Goal: Task Accomplishment & Management: Manage account settings

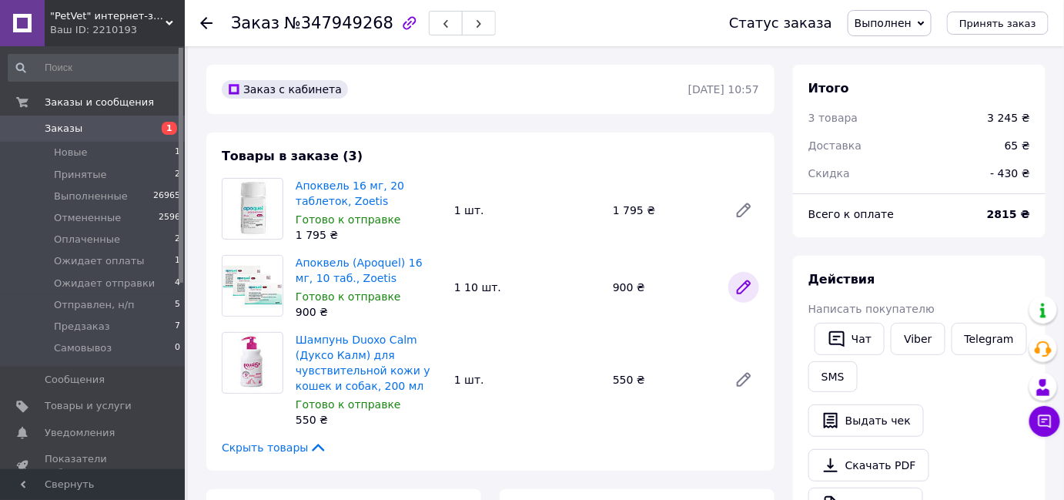
scroll to position [274, 0]
click at [747, 379] on icon at bounding box center [744, 380] width 12 height 12
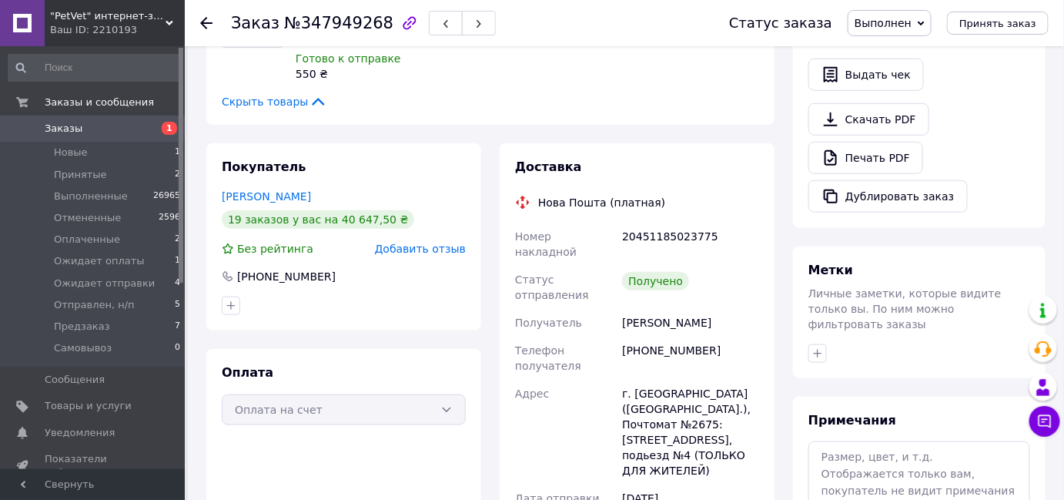
scroll to position [280, 0]
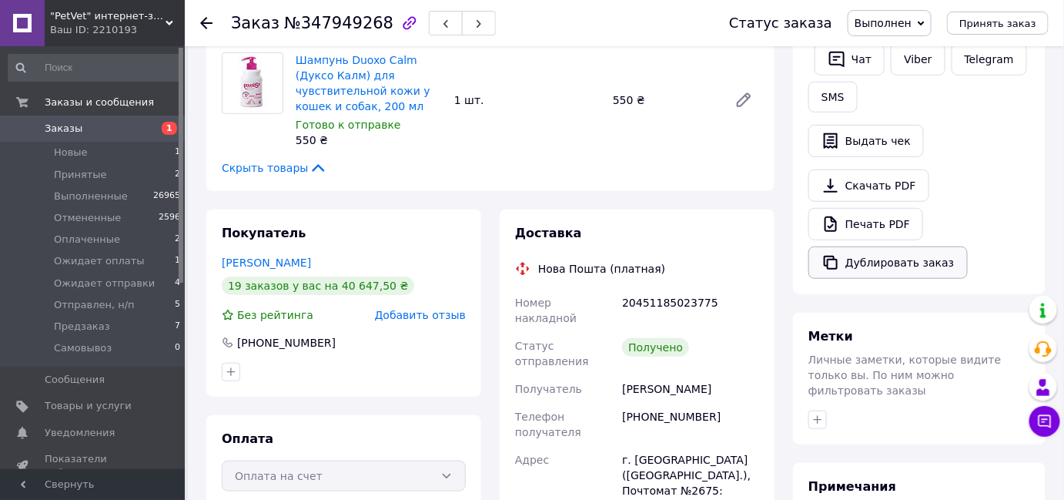
click at [872, 254] on button "Дублировать заказ" at bounding box center [888, 262] width 159 height 32
click at [89, 149] on li "Новые 1" at bounding box center [94, 153] width 189 height 22
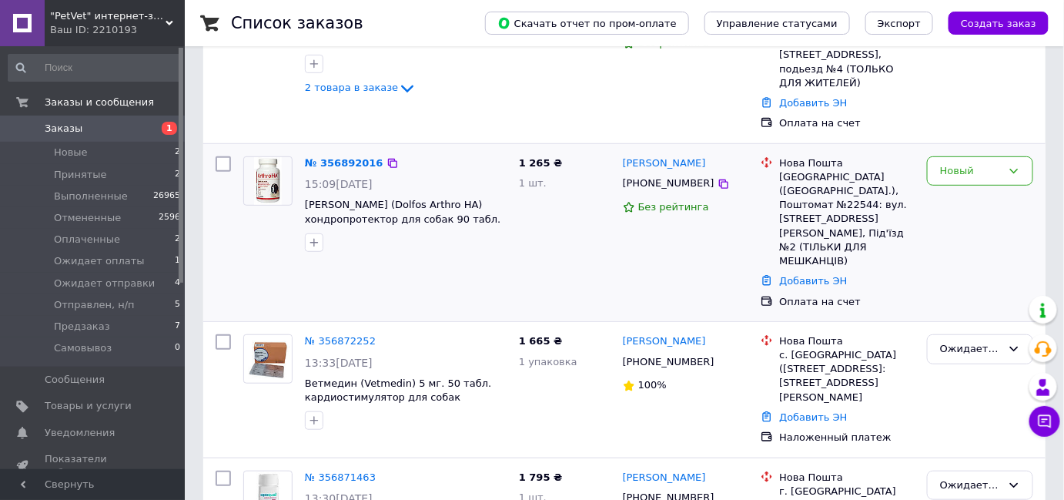
scroll to position [209, 0]
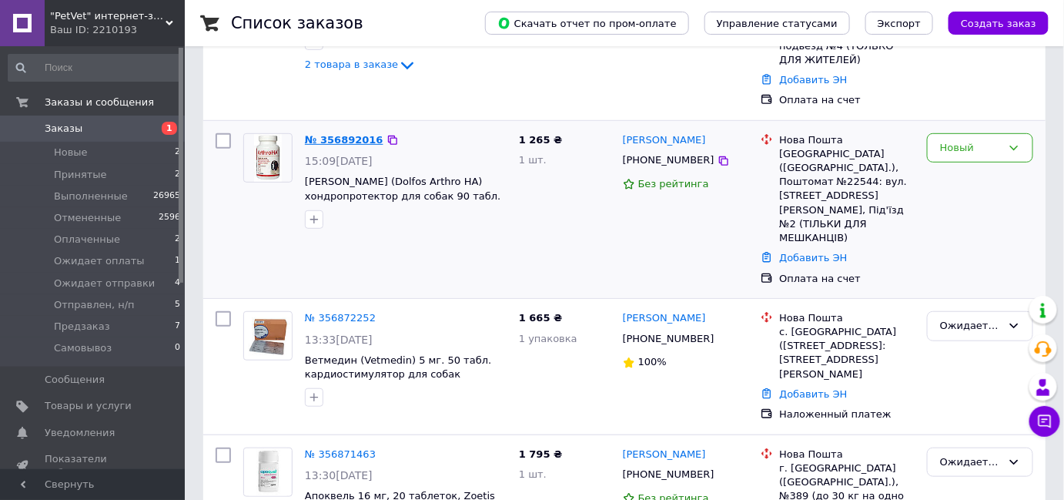
click at [351, 134] on link "№ 356892016" at bounding box center [344, 140] width 79 height 12
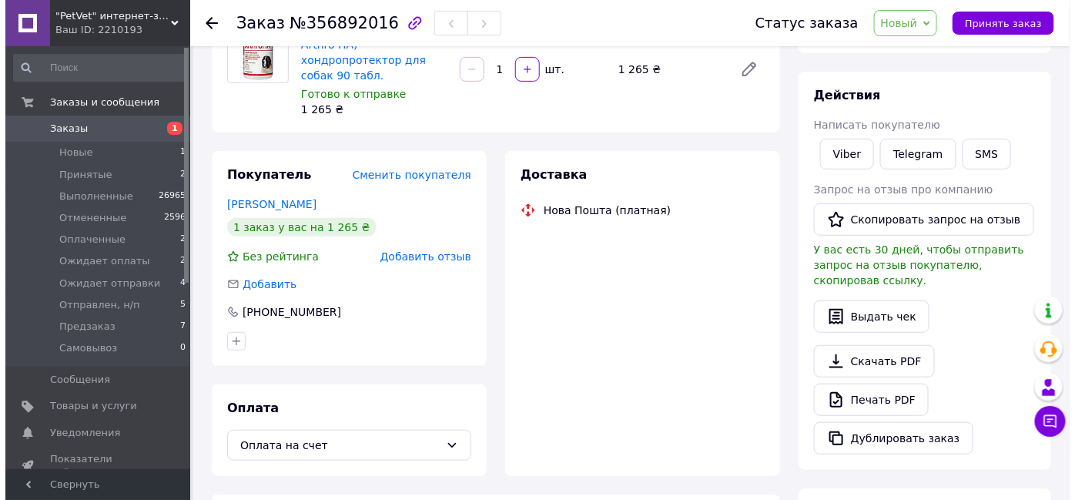
scroll to position [209, 0]
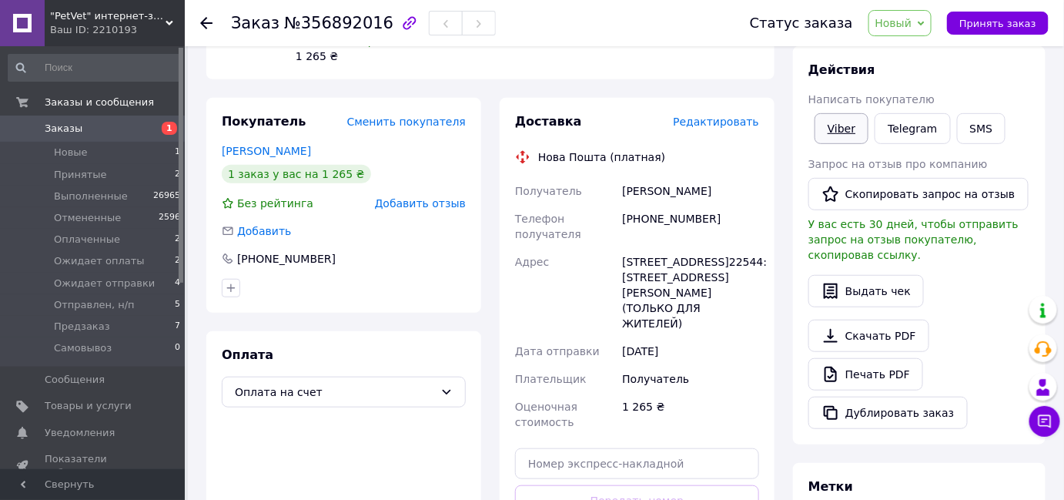
click at [846, 128] on link "Viber" at bounding box center [842, 128] width 54 height 31
click at [980, 19] on span "Принять заказ" at bounding box center [998, 24] width 77 height 12
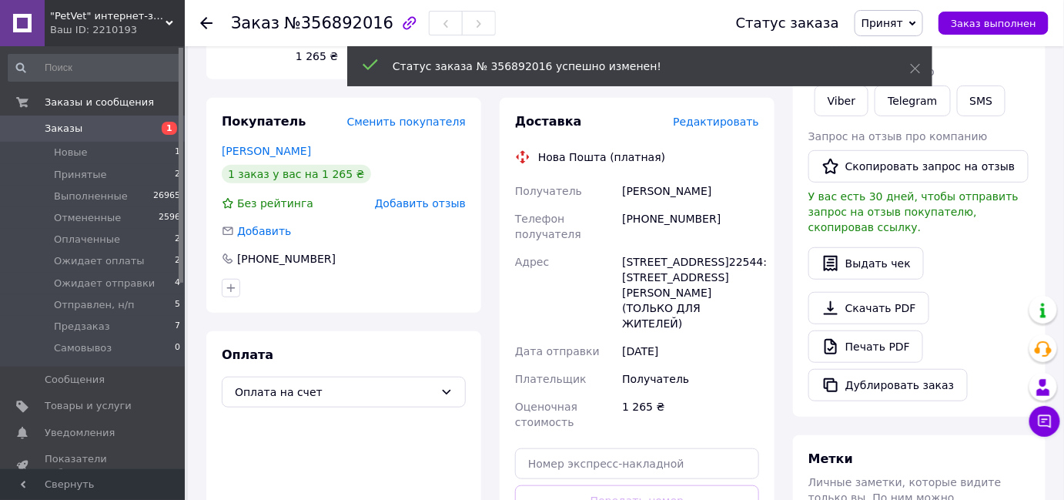
click at [916, 24] on span "Принят" at bounding box center [889, 23] width 69 height 26
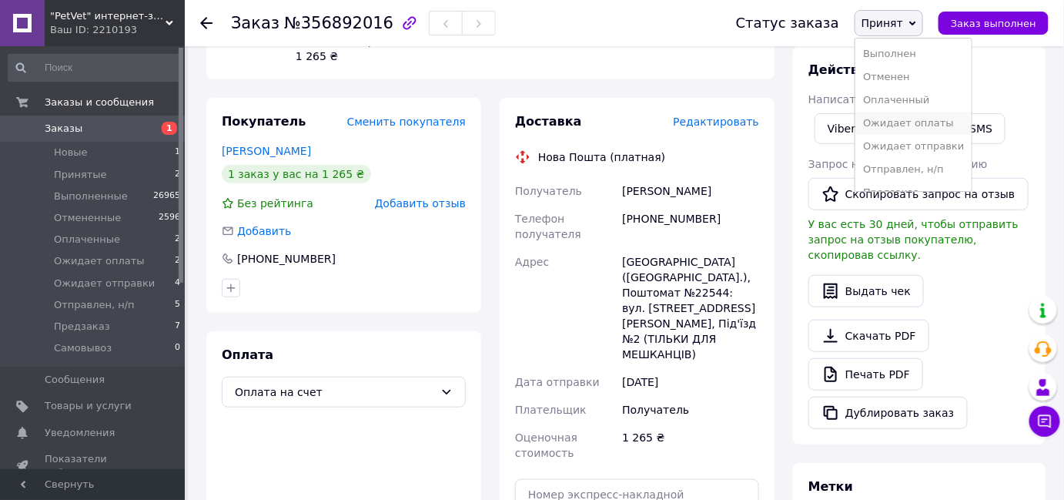
click at [944, 119] on li "Ожидает оплаты" at bounding box center [914, 123] width 116 height 23
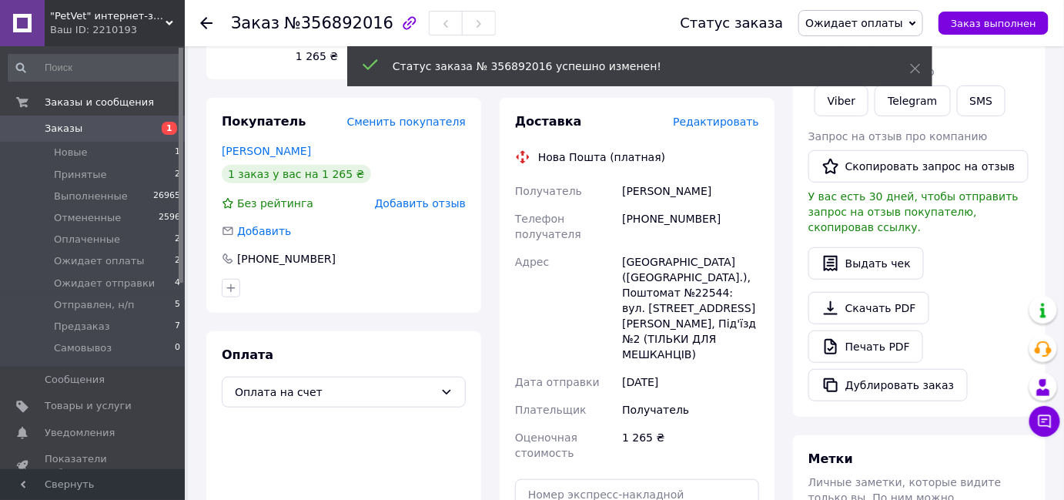
click at [746, 116] on span "Редактировать" at bounding box center [716, 122] width 86 height 12
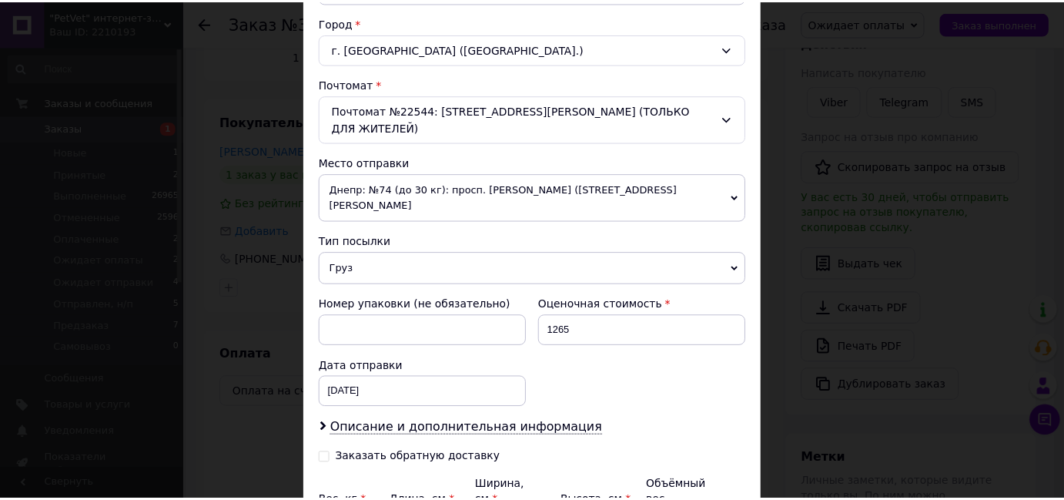
scroll to position [560, 0]
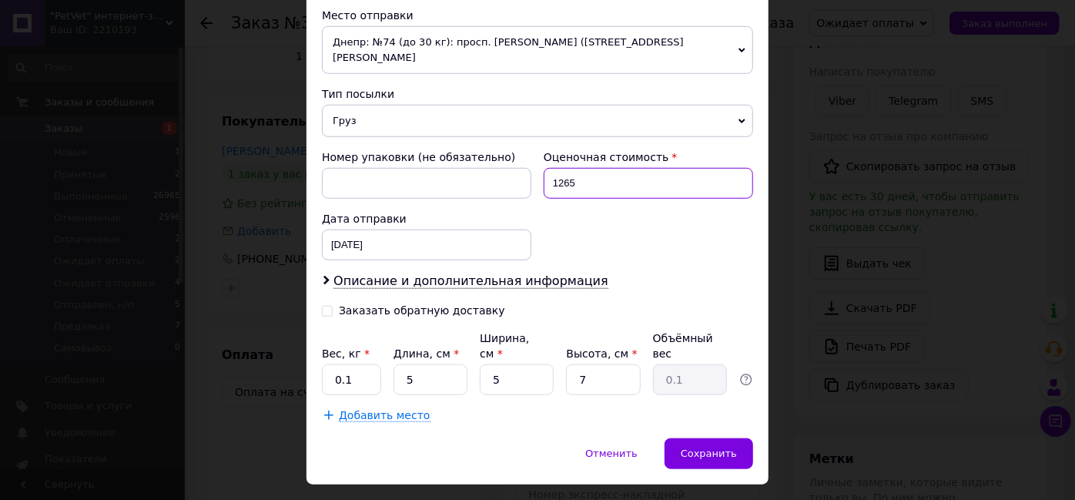
drag, startPoint x: 582, startPoint y: 166, endPoint x: 552, endPoint y: 174, distance: 31.2
click at [552, 174] on input "1265" at bounding box center [648, 183] width 209 height 31
type input "500"
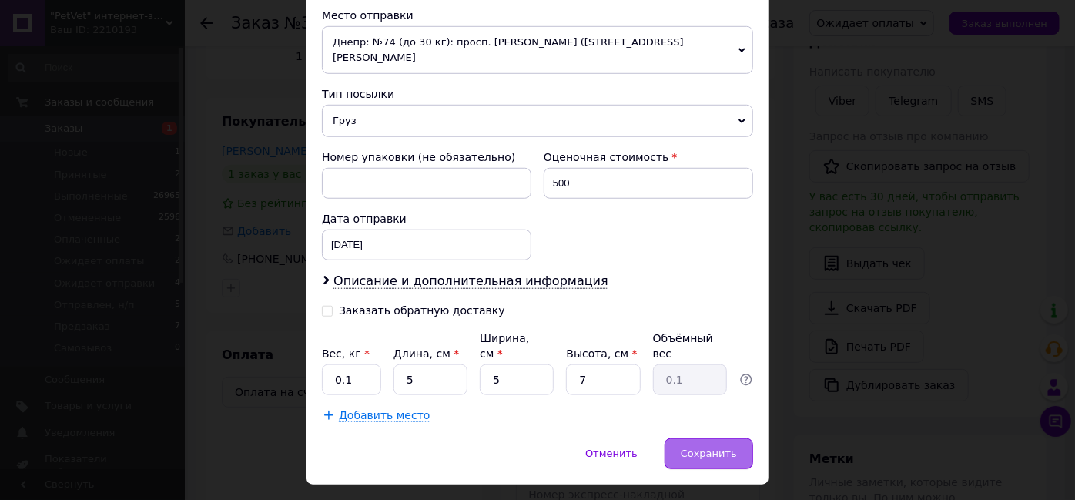
click at [696, 447] on span "Сохранить" at bounding box center [709, 453] width 56 height 12
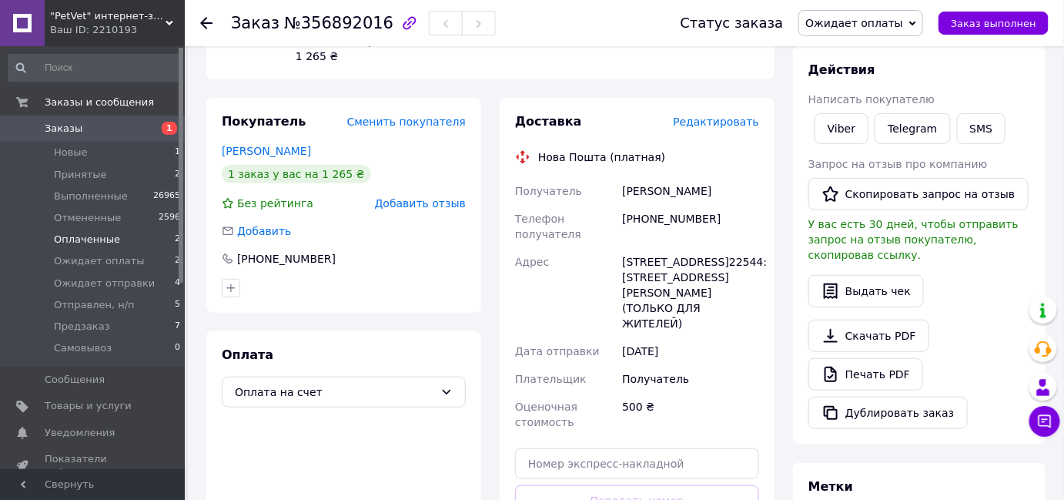
click at [117, 237] on li "Оплаченные 2" at bounding box center [94, 240] width 189 height 22
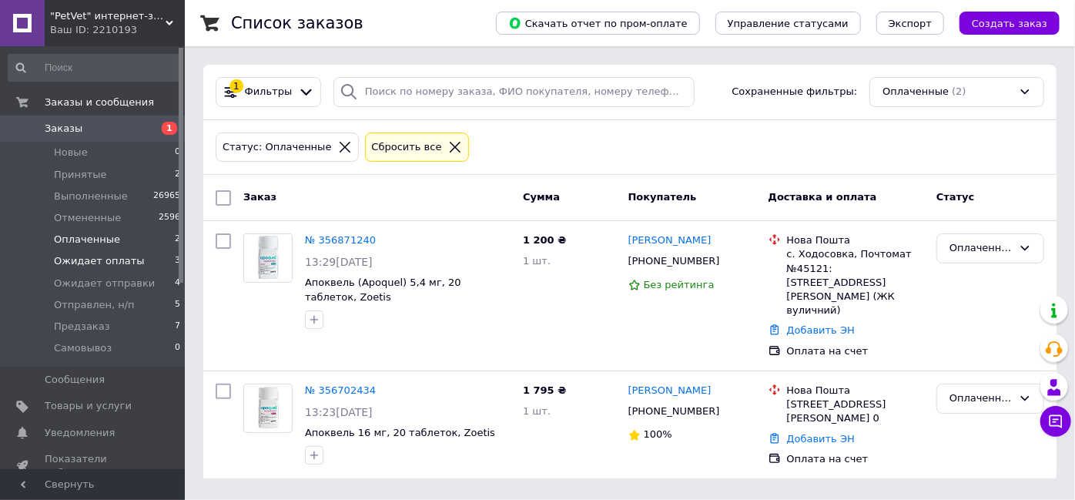
click at [105, 262] on span "Ожидает оплаты" at bounding box center [99, 261] width 91 height 14
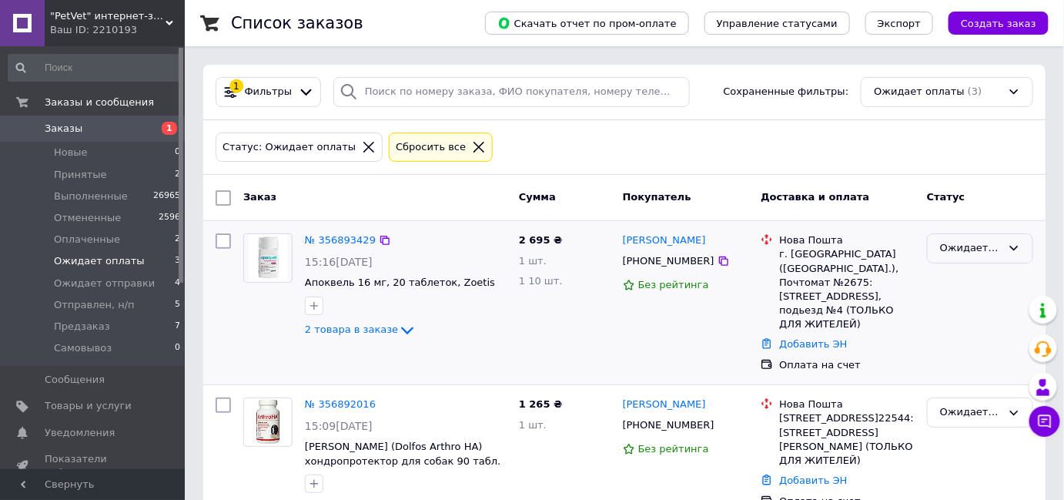
click at [968, 252] on div "Ожидает оплаты" at bounding box center [971, 248] width 62 height 16
click at [974, 313] on li "Оплаченный" at bounding box center [980, 321] width 105 height 28
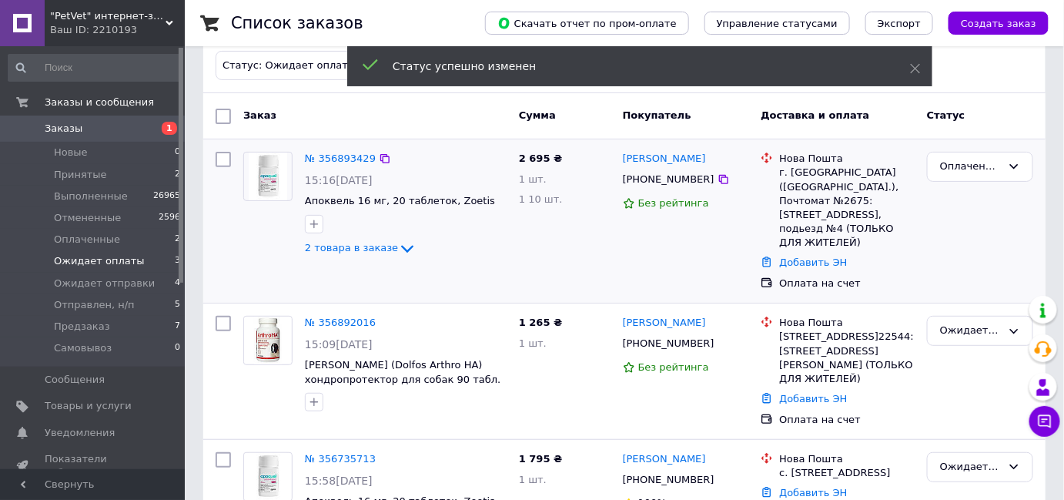
scroll to position [139, 0]
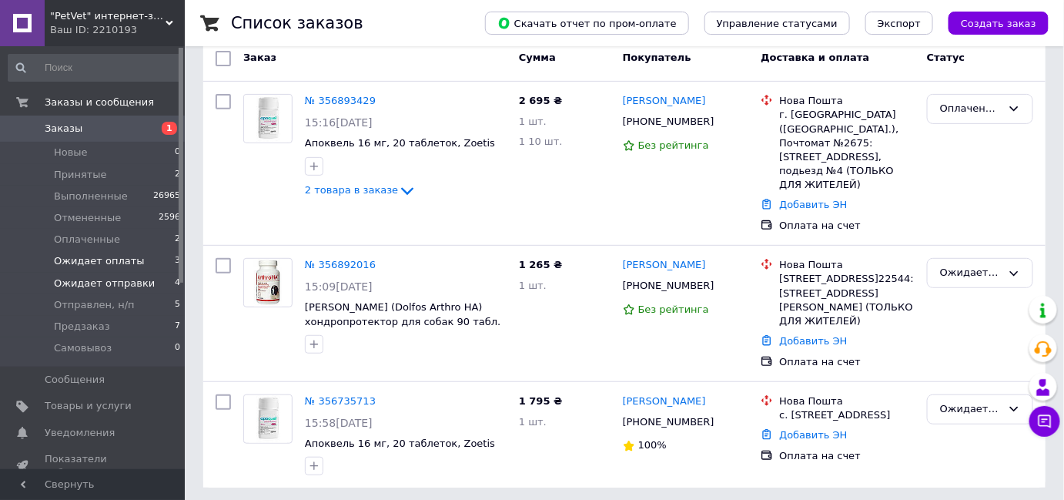
click at [115, 282] on span "Ожидает отправки" at bounding box center [104, 283] width 101 height 14
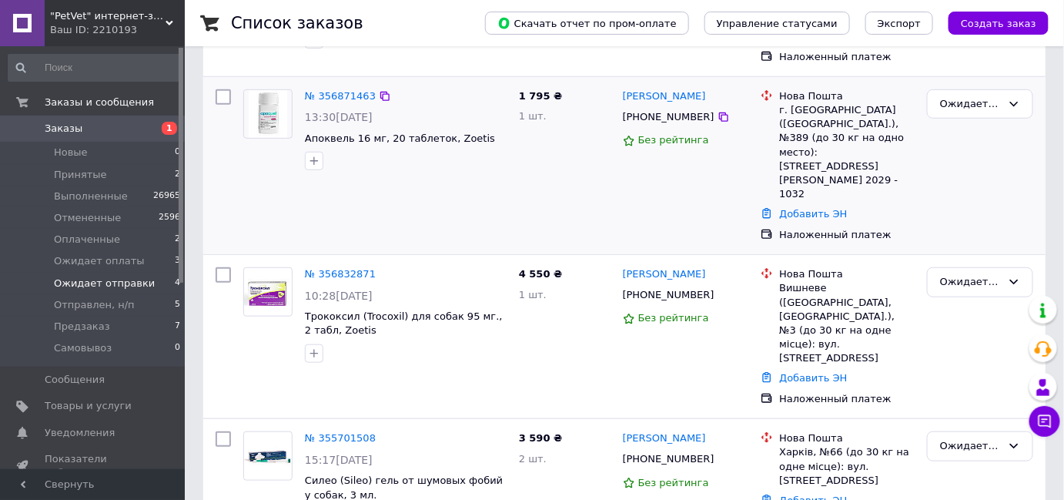
scroll to position [281, 0]
click at [327, 431] on link "№ 355701508" at bounding box center [340, 437] width 71 height 12
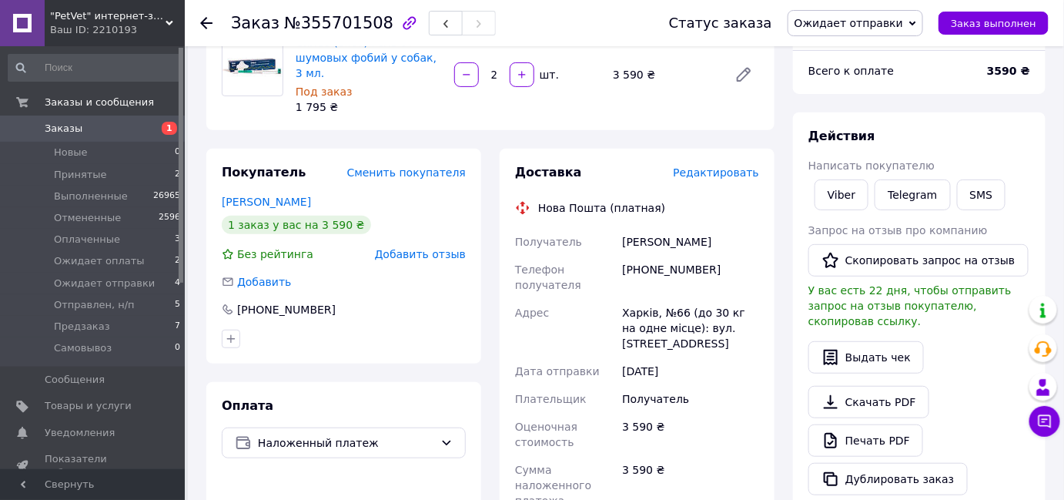
scroll to position [142, 0]
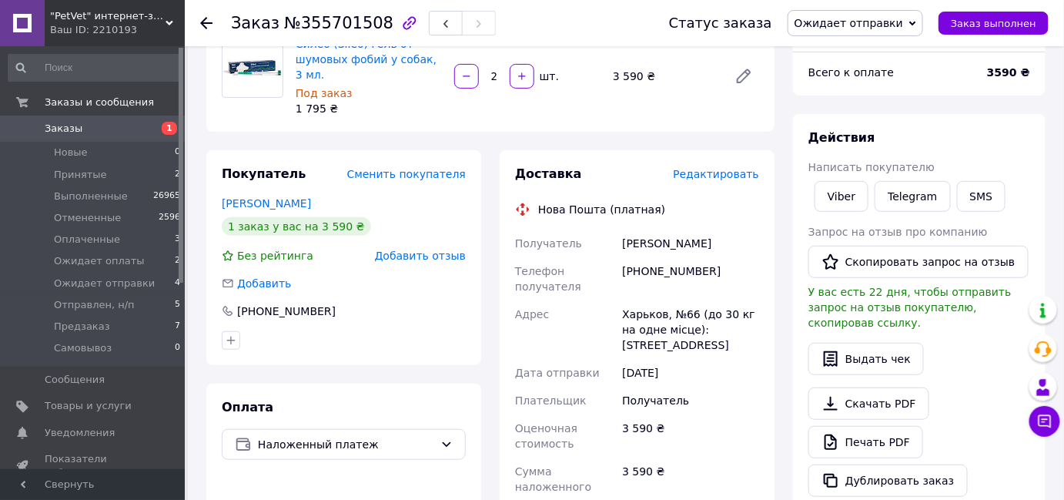
drag, startPoint x: 622, startPoint y: 240, endPoint x: 737, endPoint y: 235, distance: 114.9
click at [737, 235] on div "[PERSON_NAME]" at bounding box center [690, 244] width 143 height 28
copy div "[PERSON_NAME]"
drag, startPoint x: 626, startPoint y: 270, endPoint x: 699, endPoint y: 280, distance: 73.7
click at [699, 280] on div "[PHONE_NUMBER]" at bounding box center [690, 278] width 143 height 43
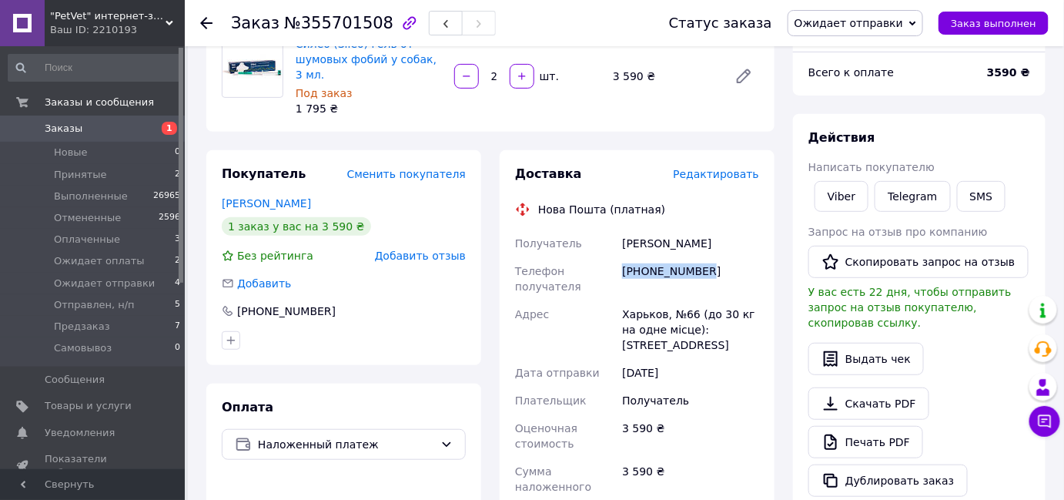
copy div "[PHONE_NUMBER]"
drag, startPoint x: 625, startPoint y: 311, endPoint x: 712, endPoint y: 348, distance: 94.6
click at [712, 348] on div "Харьков, №66 (до 30 кг на одне місце): [STREET_ADDRESS]" at bounding box center [690, 329] width 143 height 59
copy div "Харьков, №66 (до 30 кг на одне місце): [STREET_ADDRESS]"
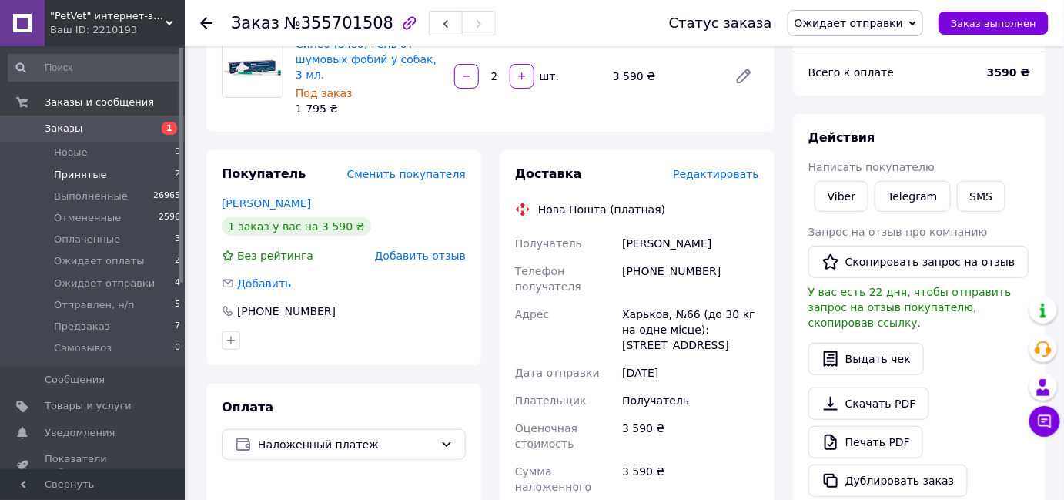
click at [102, 174] on li "Принятые 2" at bounding box center [94, 175] width 189 height 22
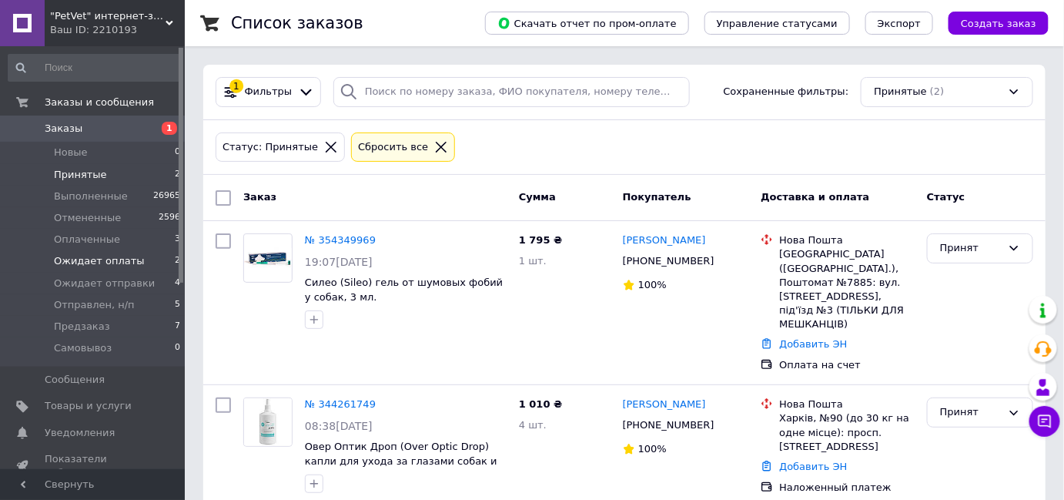
click at [92, 253] on li "Ожидает оплаты 2" at bounding box center [94, 261] width 189 height 22
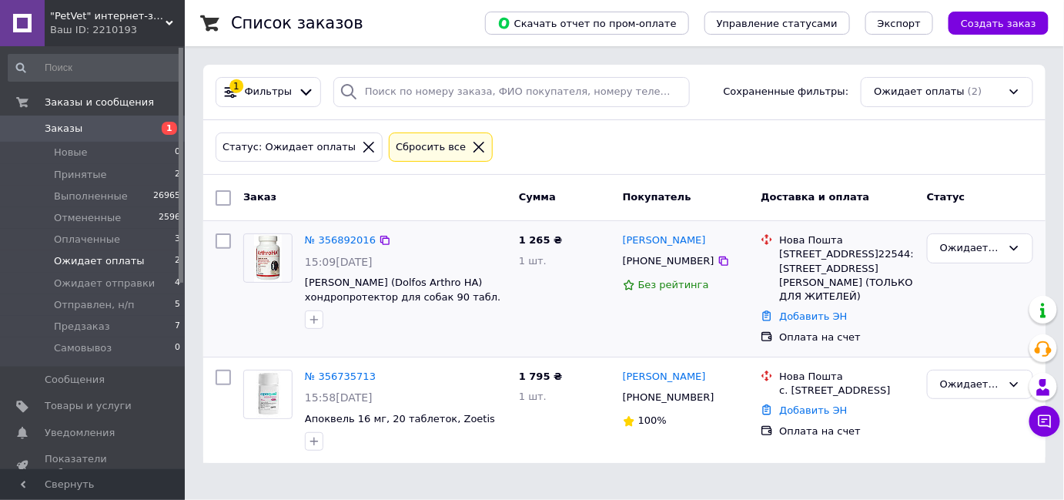
scroll to position [10, 0]
click at [955, 240] on div "Ожидает оплаты" at bounding box center [971, 248] width 62 height 16
click at [958, 351] on li "Оплаченный" at bounding box center [980, 364] width 105 height 28
click at [122, 243] on li "Оплаченные 3" at bounding box center [94, 240] width 189 height 22
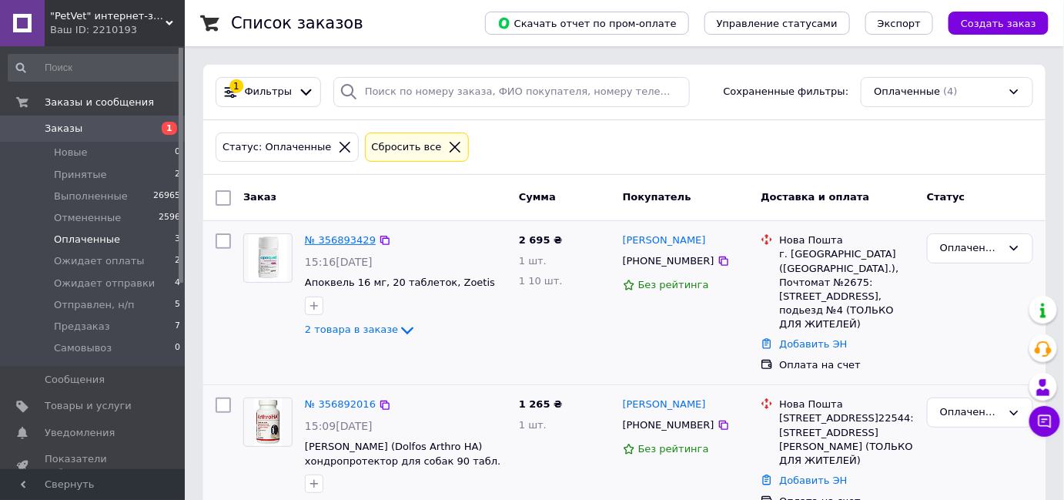
click at [335, 240] on link "№ 356893429" at bounding box center [340, 240] width 71 height 12
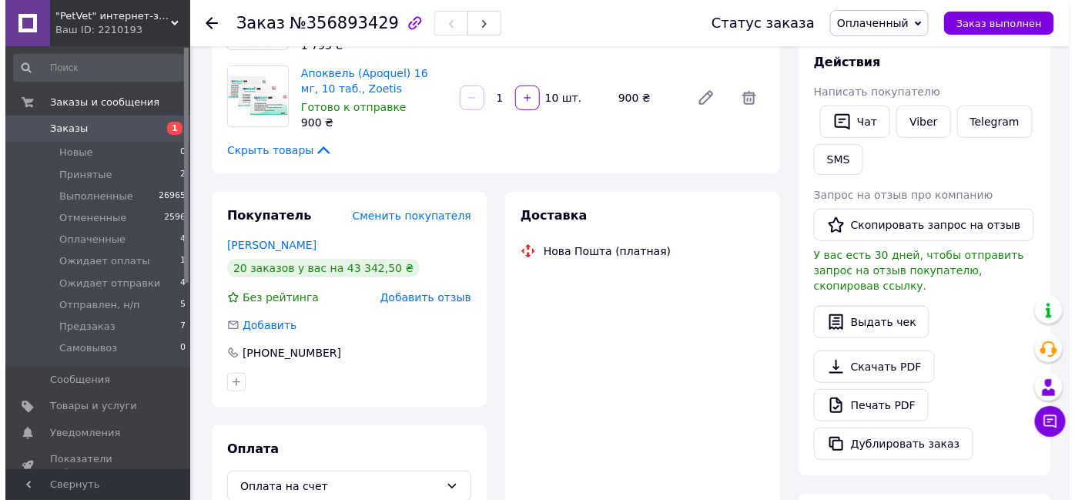
scroll to position [209, 0]
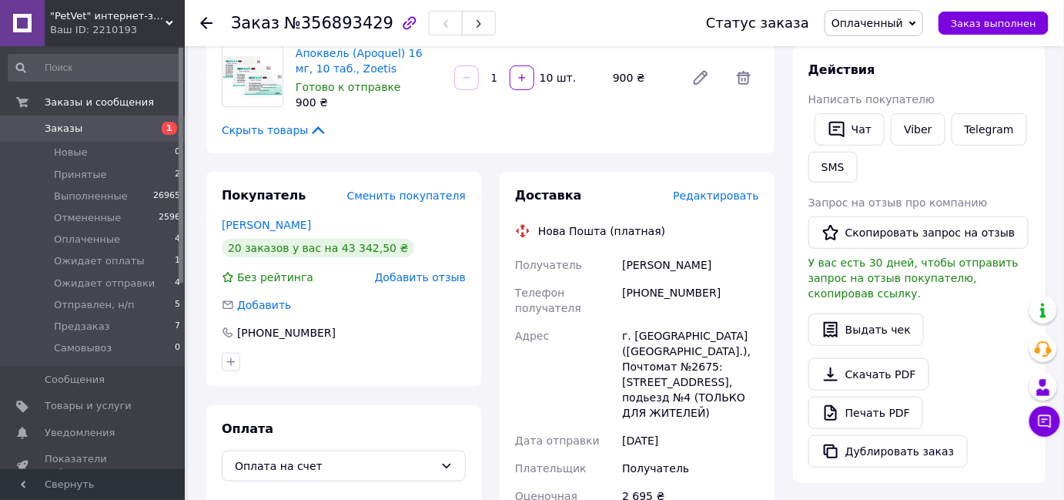
click at [710, 196] on span "Редактировать" at bounding box center [716, 195] width 86 height 12
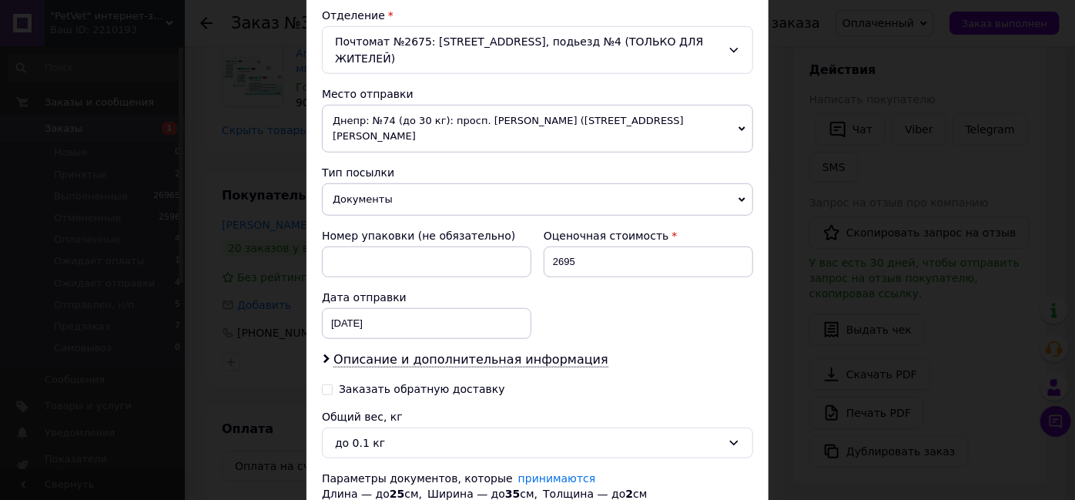
scroll to position [490, 0]
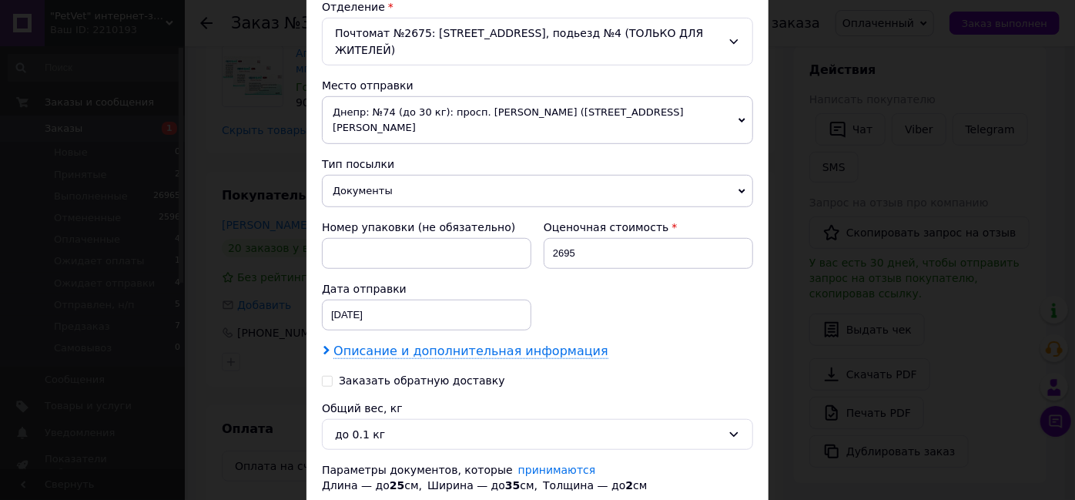
click at [420, 343] on span "Описание и дополнительная информация" at bounding box center [470, 350] width 275 height 15
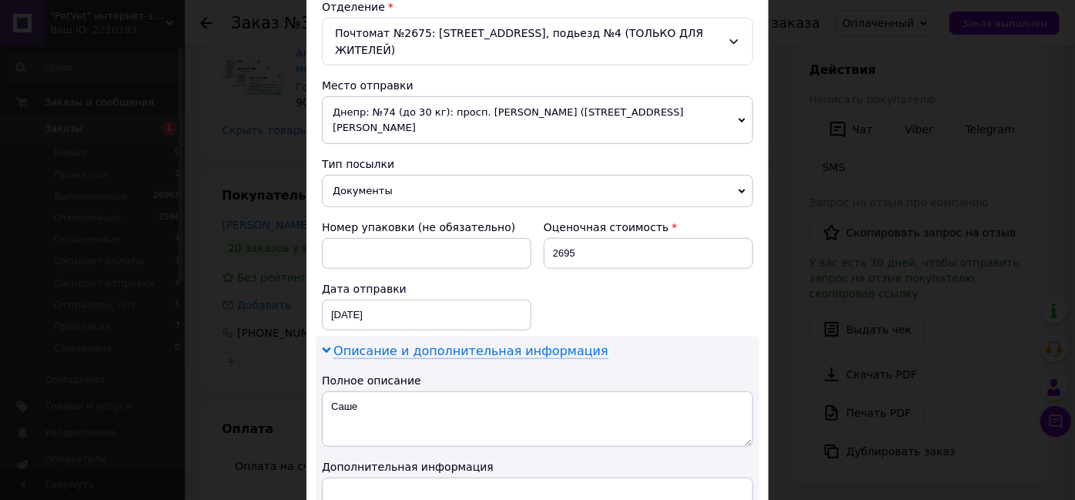
click at [420, 343] on span "Описание и дополнительная информация" at bounding box center [470, 350] width 275 height 15
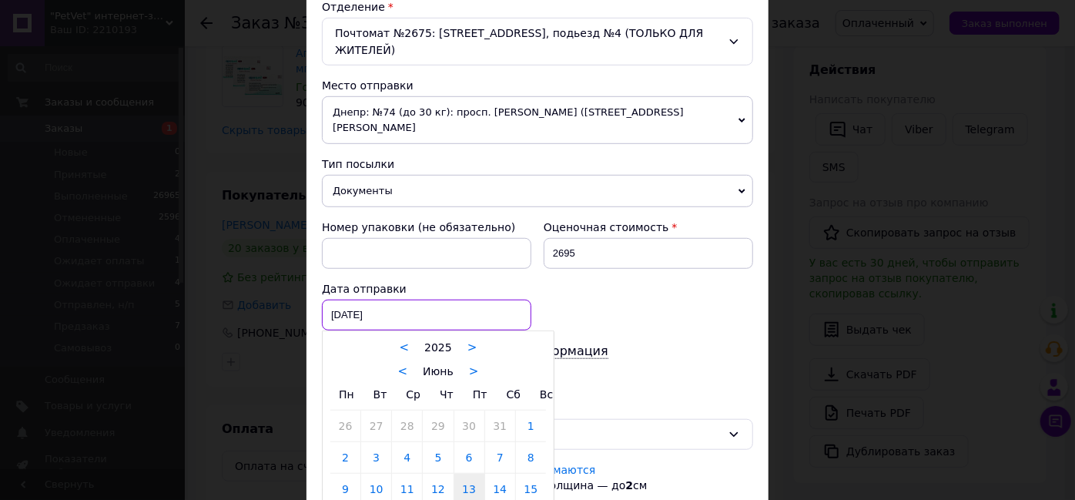
drag, startPoint x: 384, startPoint y: 270, endPoint x: 367, endPoint y: 274, distance: 16.6
click at [367, 300] on div "[DATE] < 2025 > < Июнь > Пн Вт Ср Чт Пт Сб Вс 26 27 28 29 30 31 1 2 3 4 5 6 7 8…" at bounding box center [426, 315] width 209 height 31
click at [469, 364] on link ">" at bounding box center [474, 371] width 10 height 14
click at [380, 474] on link "12" at bounding box center [376, 489] width 30 height 31
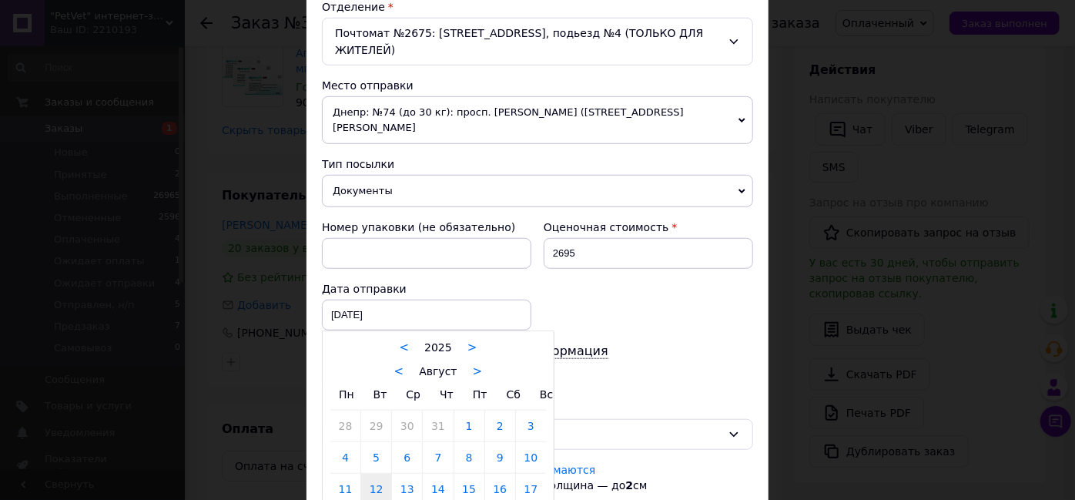
type input "[DATE]"
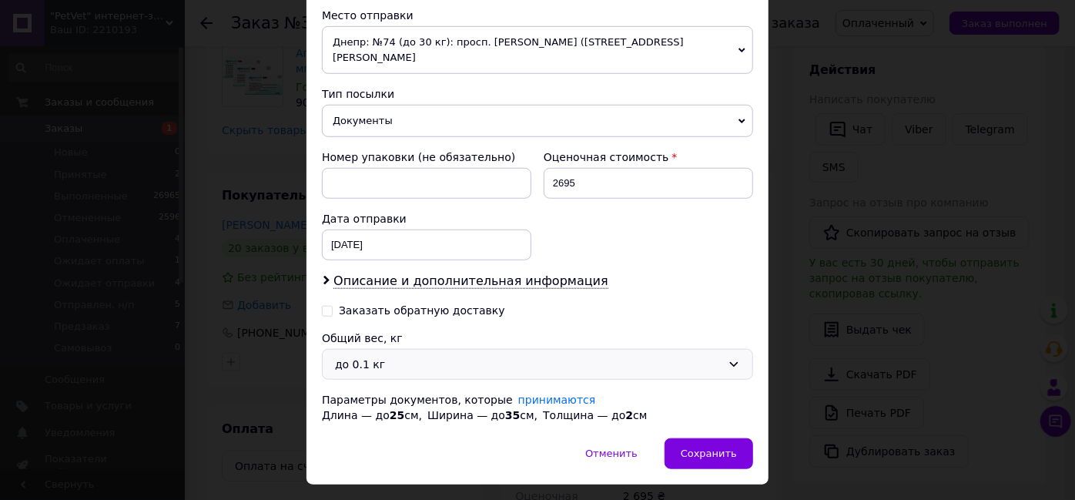
scroll to position [561, 0]
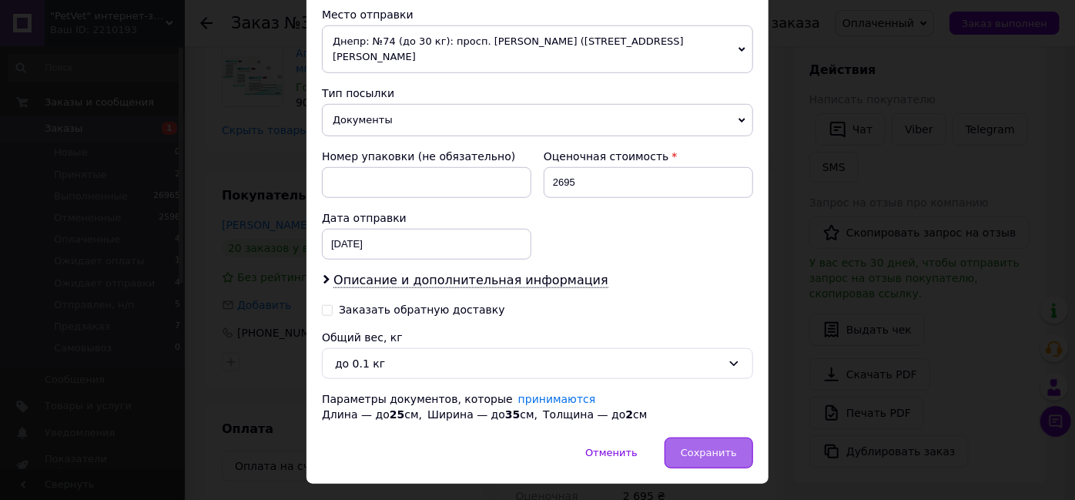
click at [704, 447] on span "Сохранить" at bounding box center [709, 453] width 56 height 12
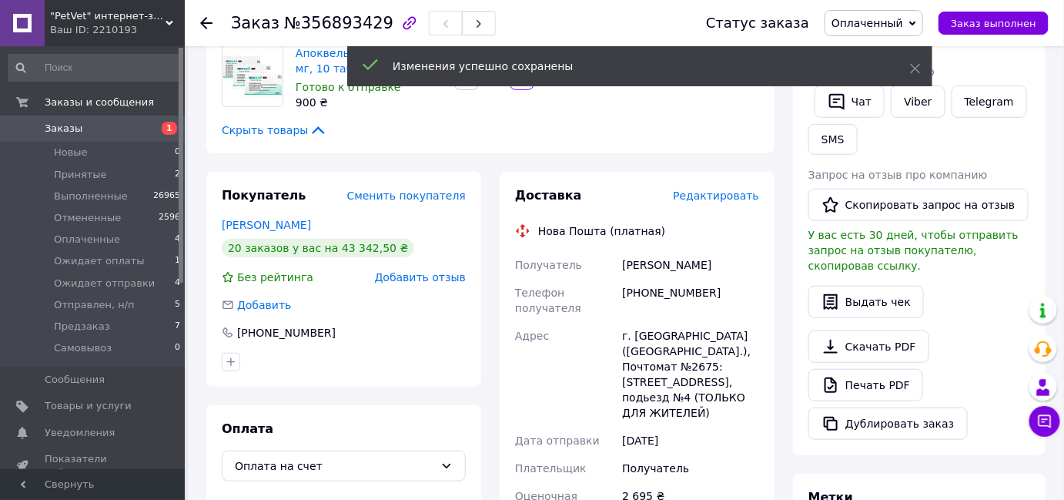
click at [712, 196] on span "Редактировать" at bounding box center [716, 195] width 86 height 12
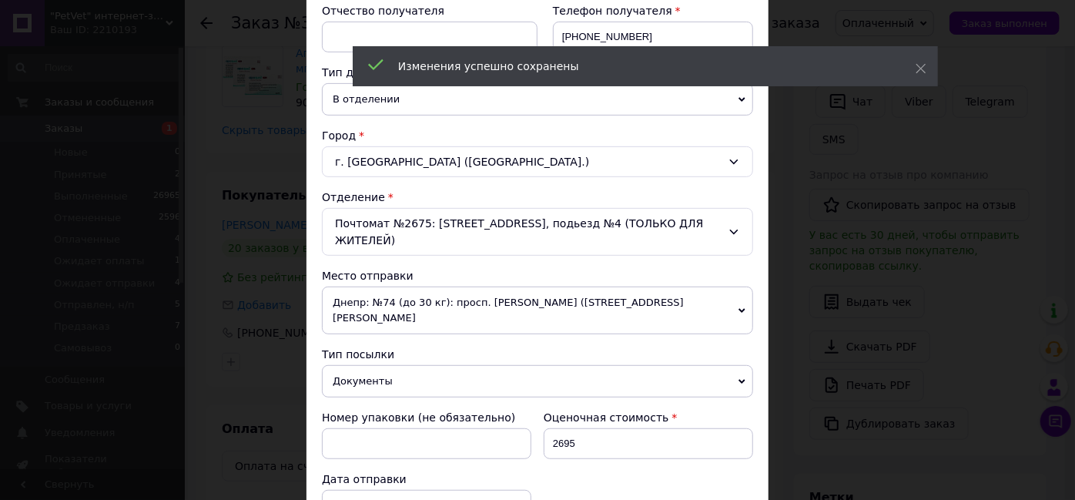
scroll to position [420, 0]
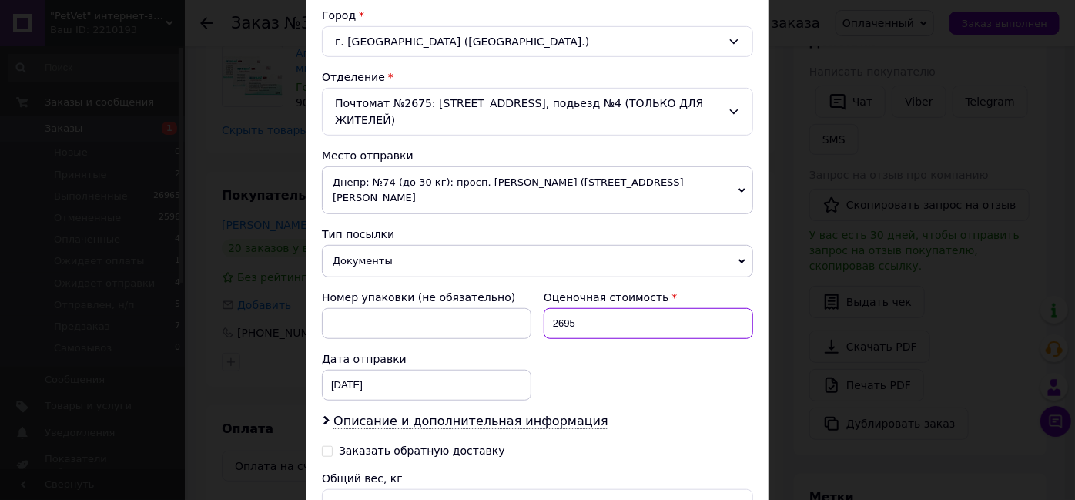
drag, startPoint x: 578, startPoint y: 282, endPoint x: 538, endPoint y: 287, distance: 39.5
click at [538, 287] on div "Оценочная стоимость 2695" at bounding box center [649, 314] width 222 height 62
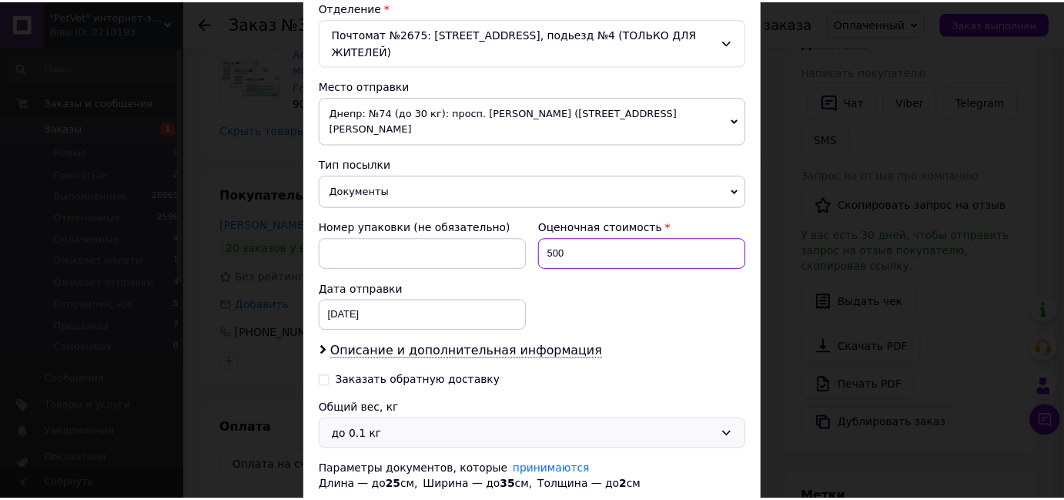
scroll to position [561, 0]
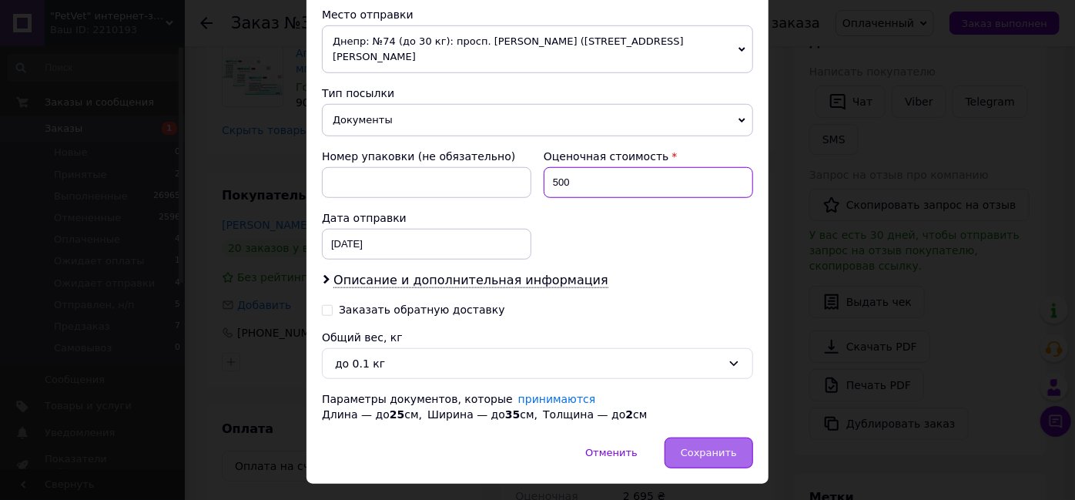
type input "500"
click at [685, 437] on div "Сохранить" at bounding box center [709, 452] width 89 height 31
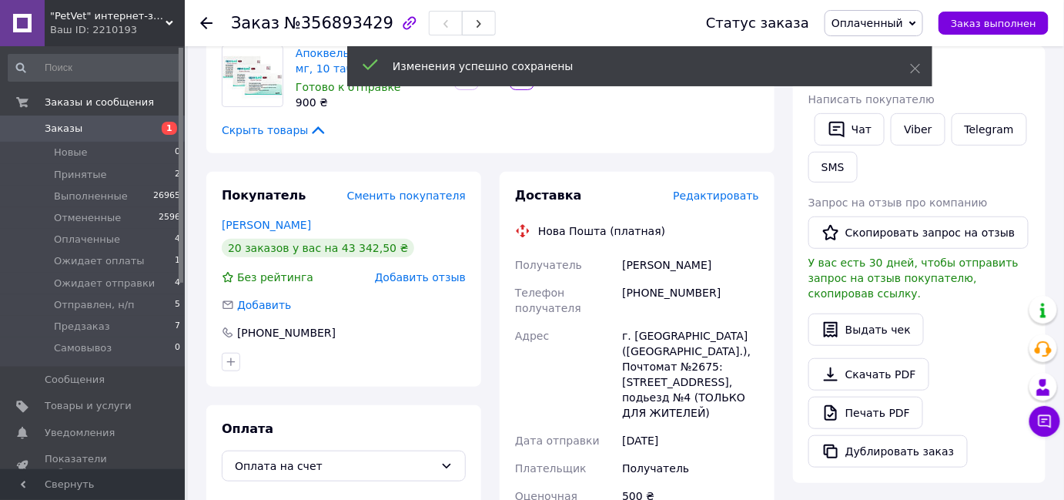
click at [206, 18] on icon at bounding box center [206, 23] width 12 height 12
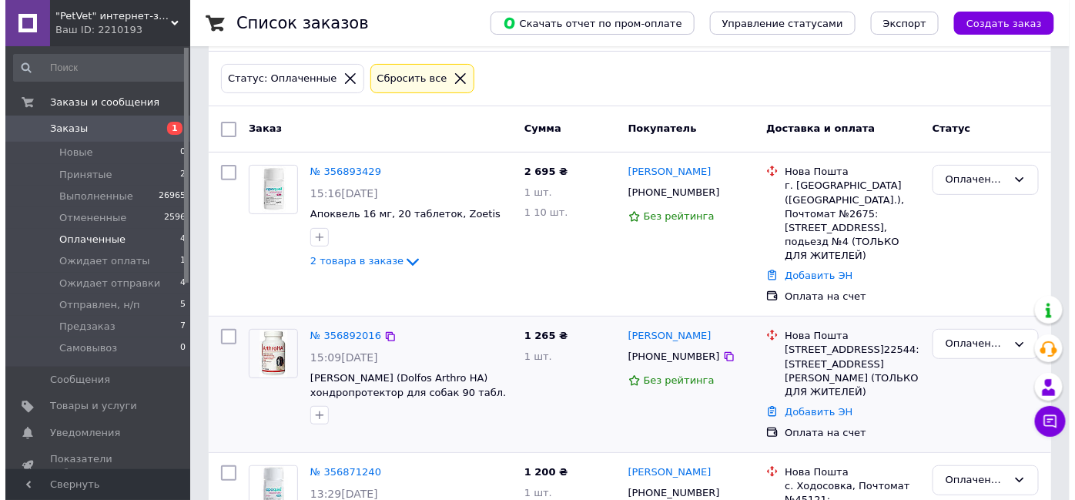
scroll to position [139, 0]
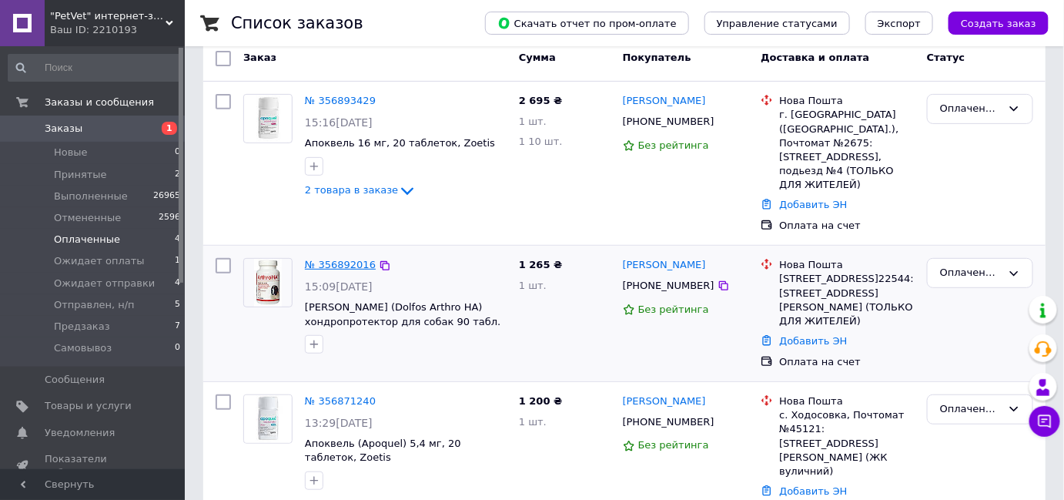
click at [353, 259] on link "№ 356892016" at bounding box center [340, 265] width 71 height 12
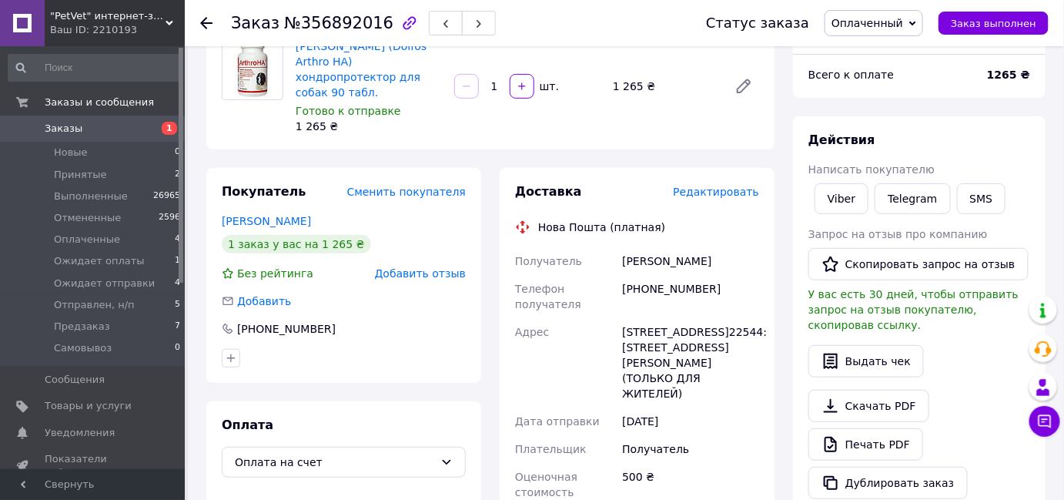
click at [710, 186] on span "Редактировать" at bounding box center [716, 192] width 86 height 12
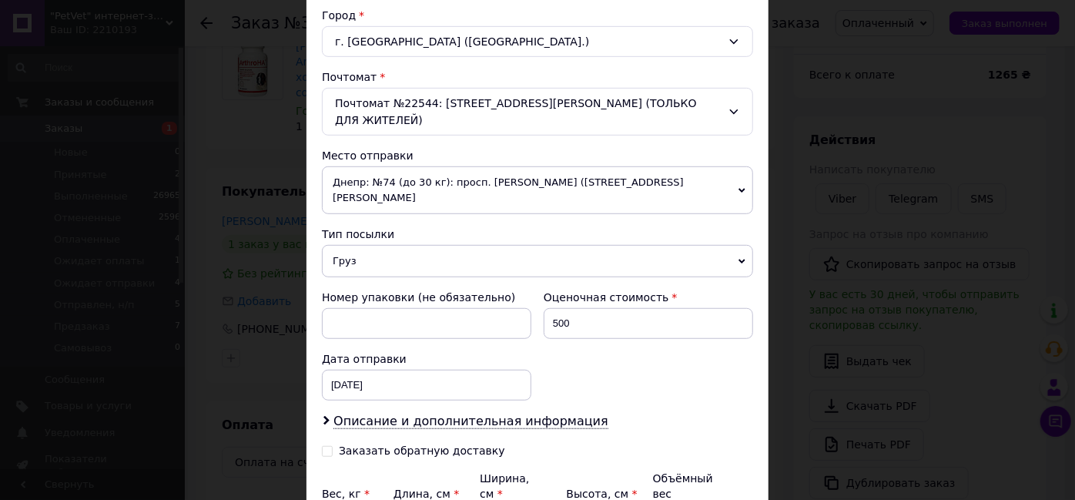
scroll to position [490, 0]
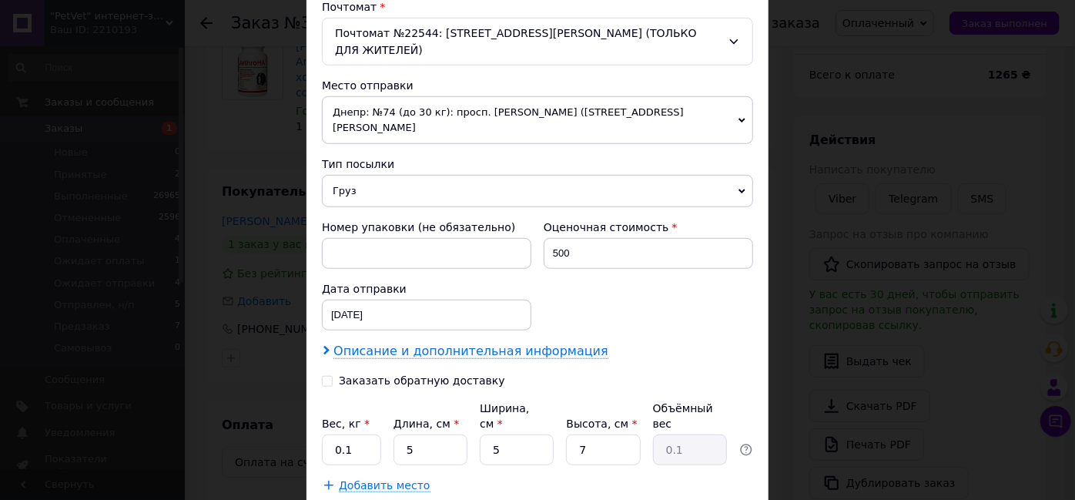
click at [355, 343] on span "Описание и дополнительная информация" at bounding box center [470, 350] width 275 height 15
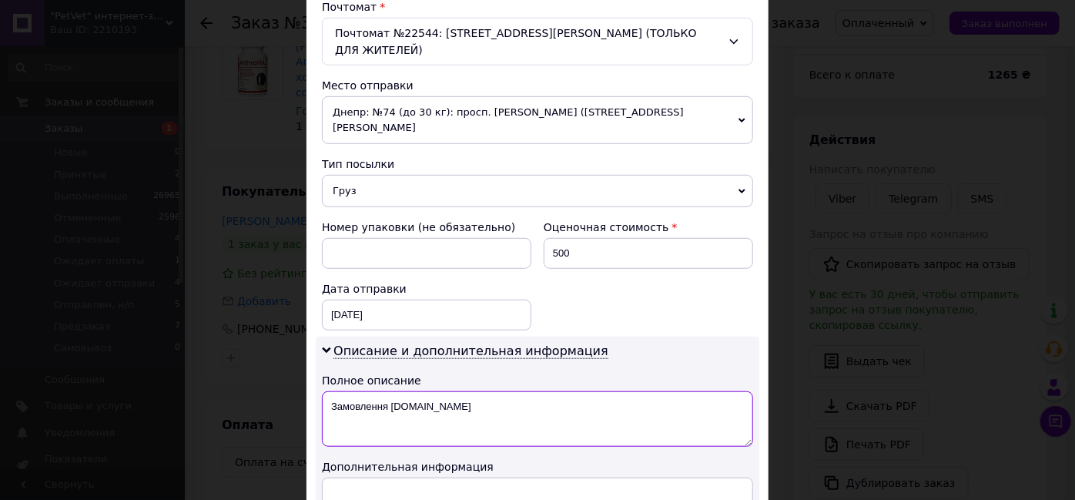
drag, startPoint x: 431, startPoint y: 383, endPoint x: 322, endPoint y: 409, distance: 112.5
click at [322, 409] on textarea "Замовлення [DOMAIN_NAME]" at bounding box center [537, 418] width 431 height 55
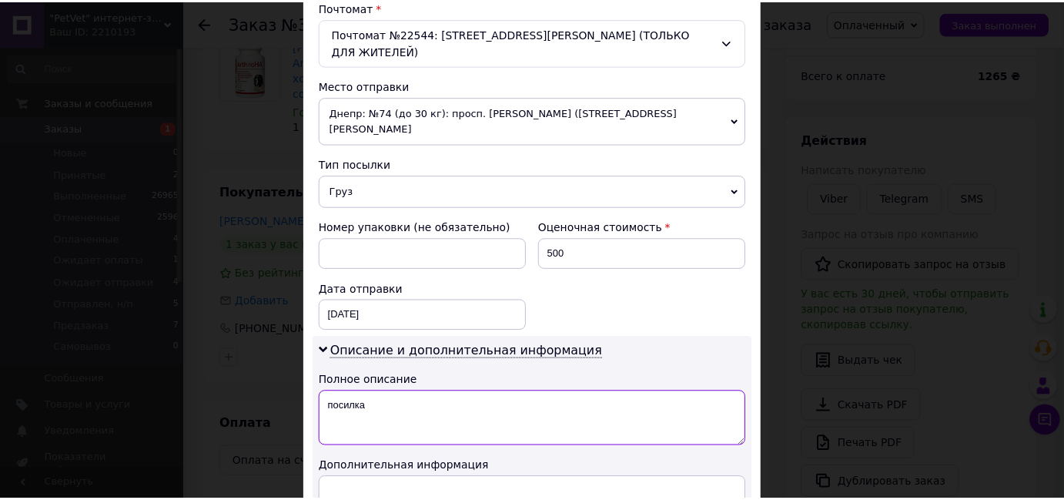
scroll to position [700, 0]
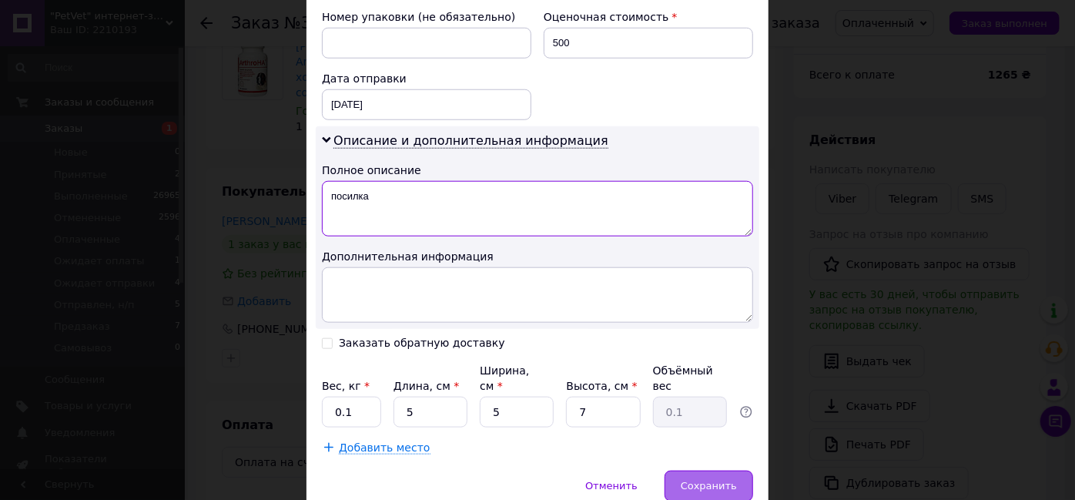
type textarea "посилка"
click at [701, 471] on div "Сохранить" at bounding box center [709, 486] width 89 height 31
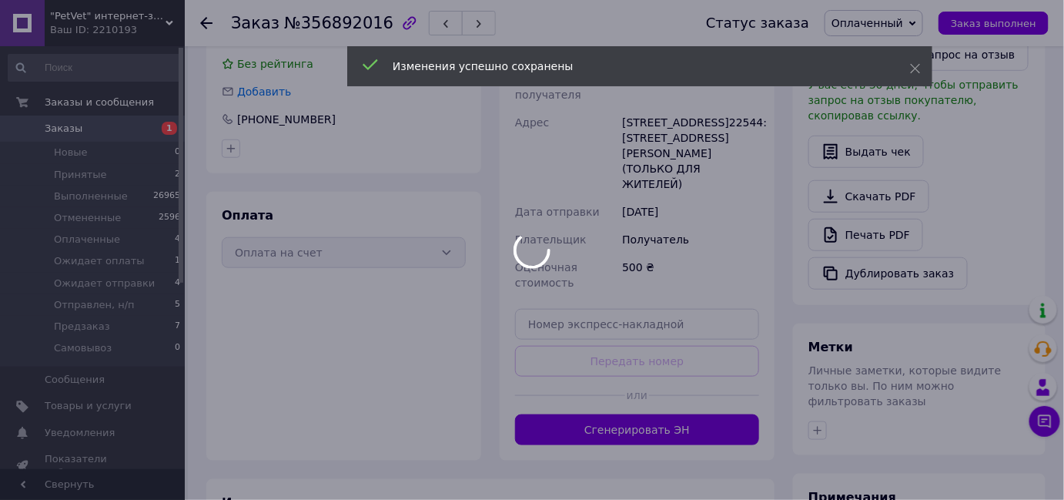
scroll to position [350, 0]
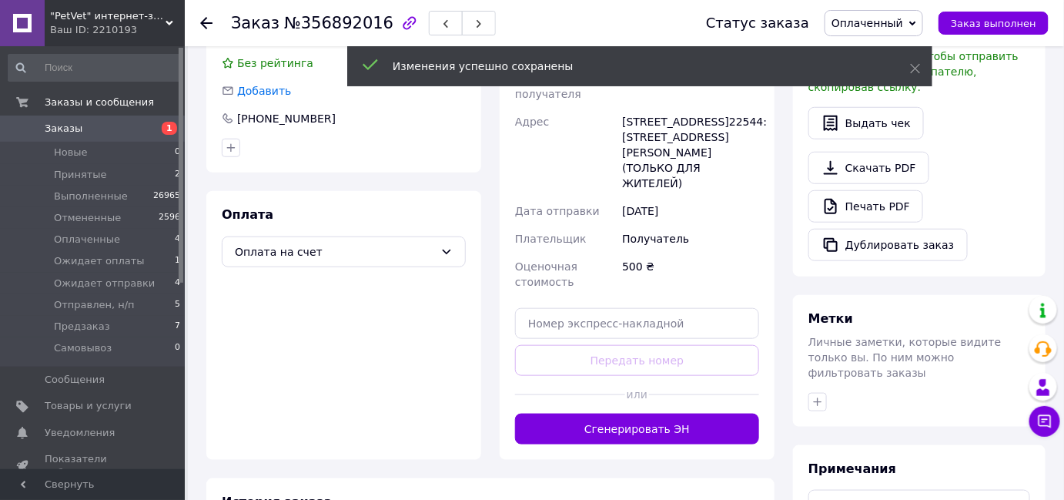
click at [690, 414] on button "Сгенерировать ЭН" at bounding box center [637, 429] width 244 height 31
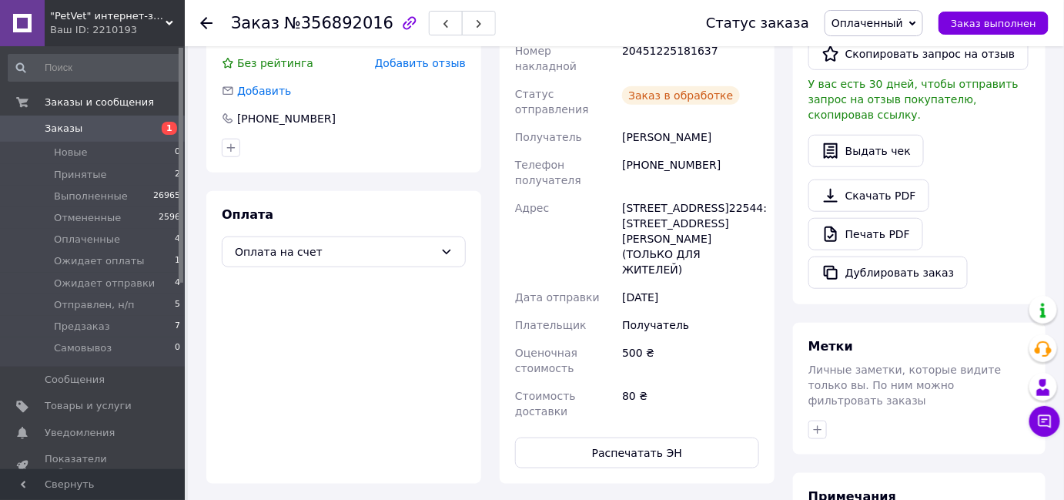
click at [207, 22] on use at bounding box center [206, 23] width 12 height 12
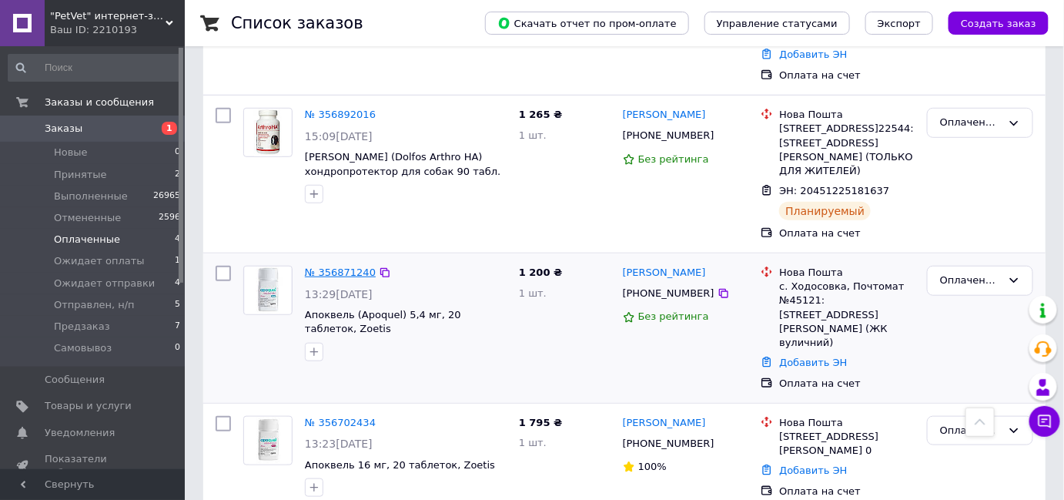
click at [345, 266] on link "№ 356871240" at bounding box center [340, 272] width 71 height 12
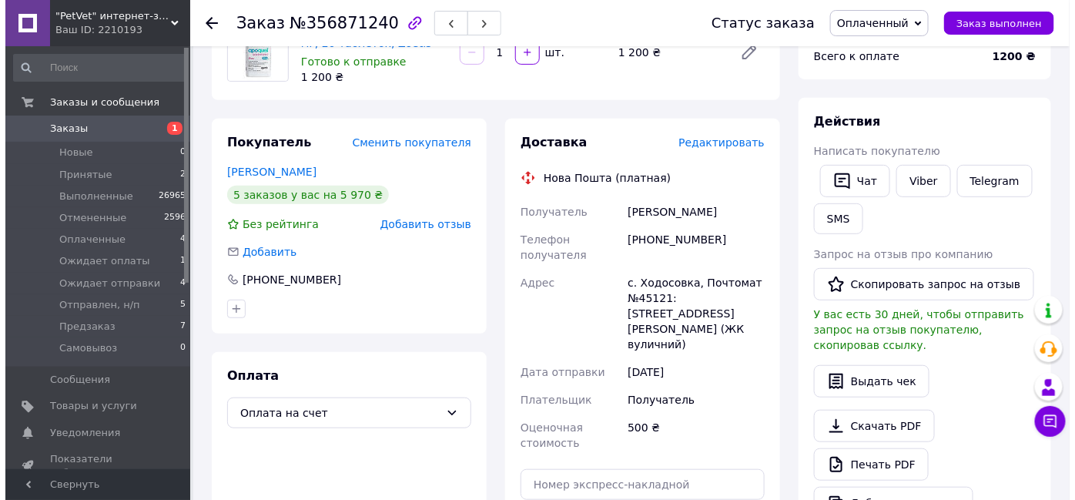
scroll to position [149, 0]
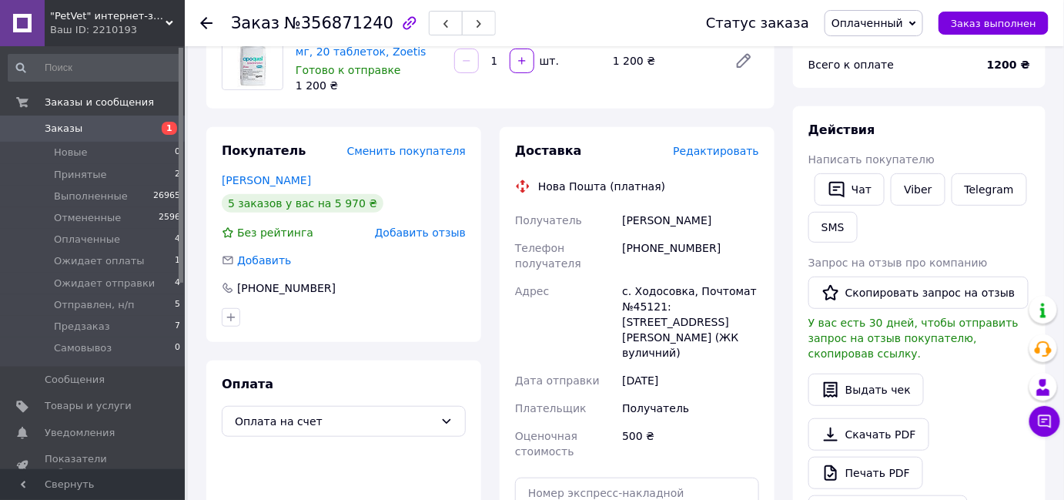
click at [721, 155] on span "Редактировать" at bounding box center [716, 151] width 86 height 12
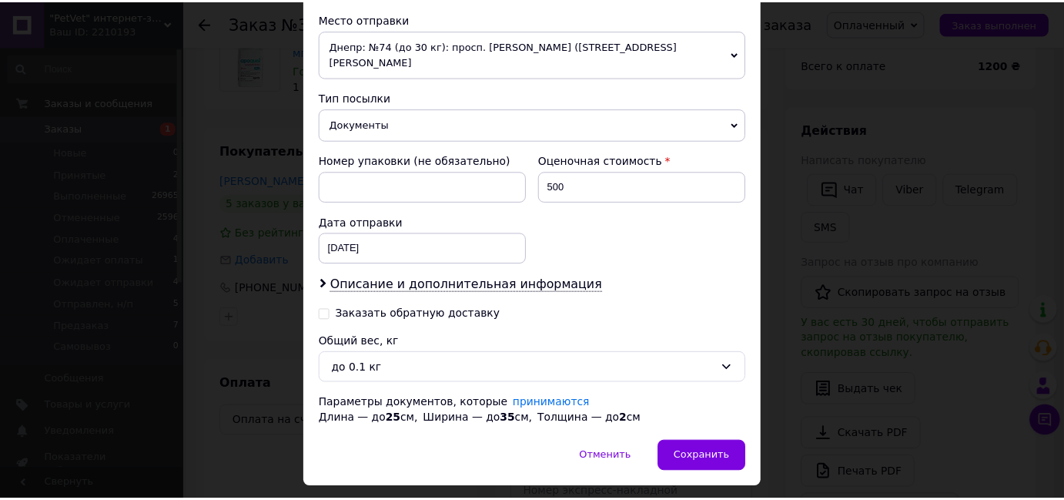
scroll to position [560, 0]
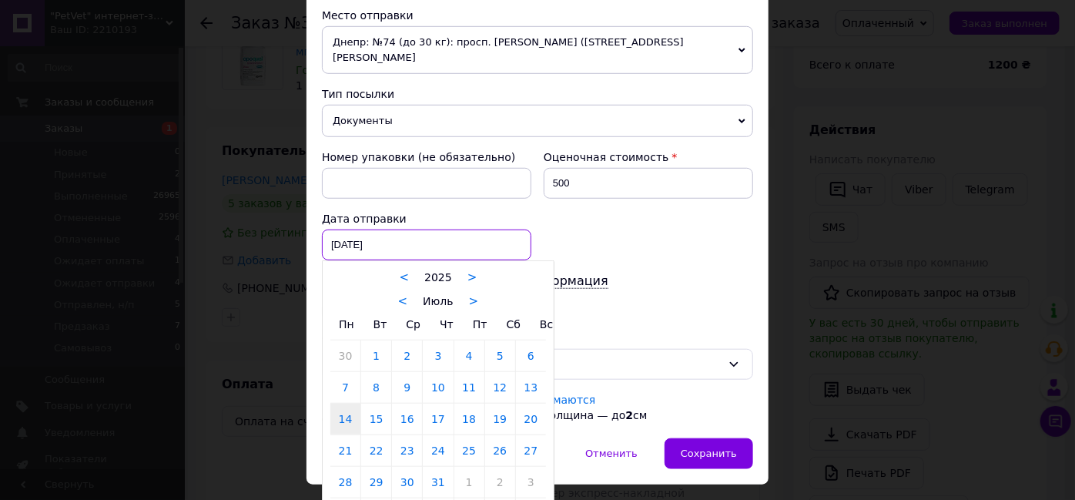
click at [408, 230] on div "[DATE] < 2025 > < Июль > Пн Вт Ср Чт Пт Сб Вс 30 1 2 3 4 5 6 7 8 9 10 11 12 13 …" at bounding box center [426, 245] width 209 height 31
click at [469, 294] on link ">" at bounding box center [474, 301] width 10 height 14
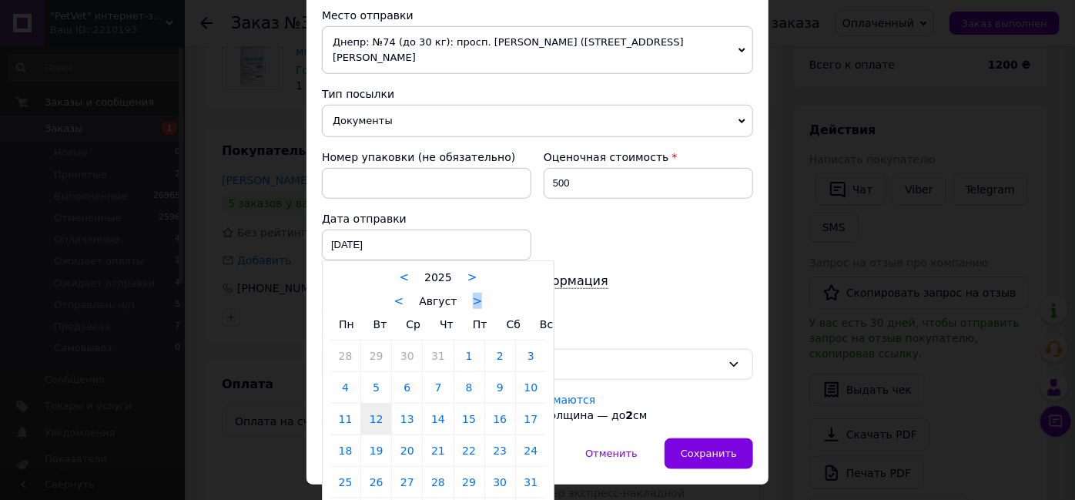
click at [366, 404] on link "12" at bounding box center [376, 419] width 30 height 31
type input "[DATE]"
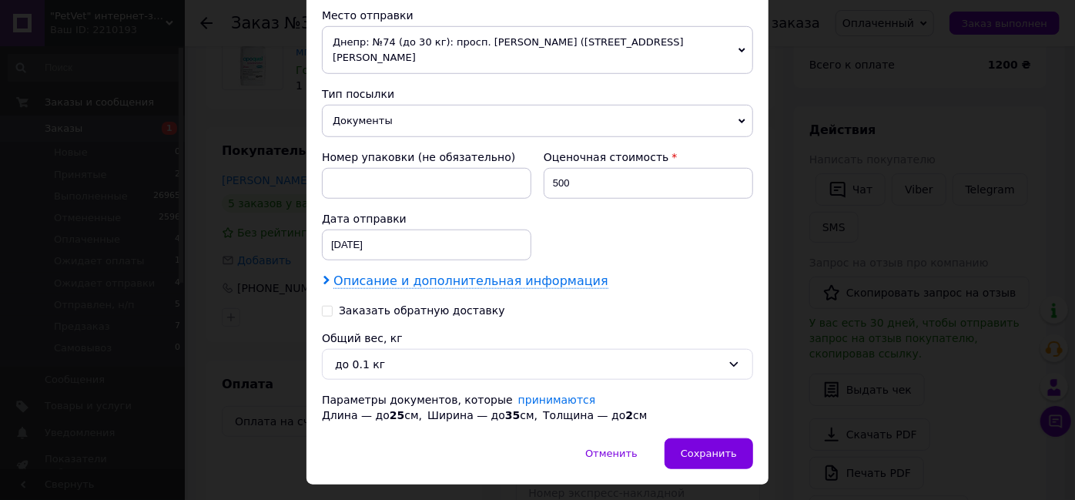
click at [421, 273] on span "Описание и дополнительная информация" at bounding box center [470, 280] width 275 height 15
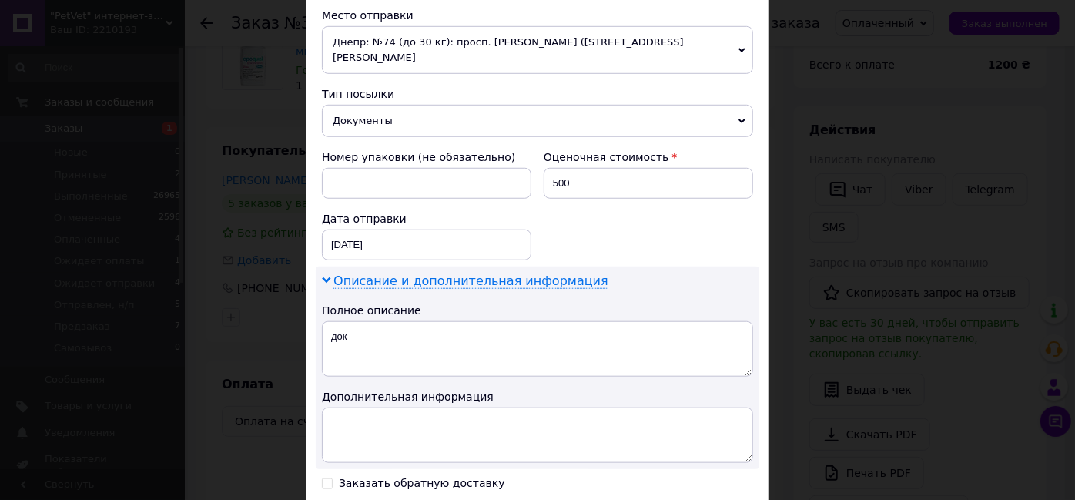
click at [421, 273] on span "Описание и дополнительная информация" at bounding box center [470, 280] width 275 height 15
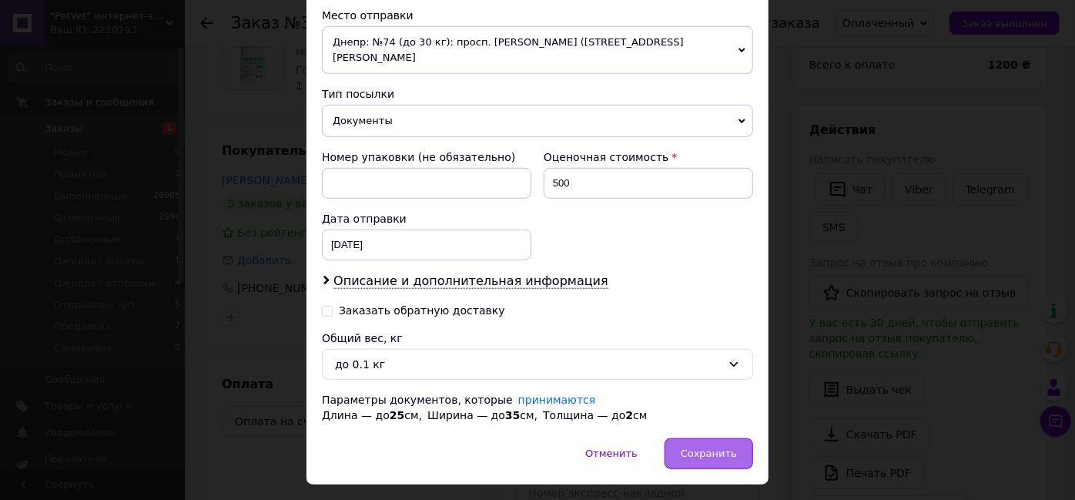
click at [685, 438] on div "Сохранить" at bounding box center [709, 453] width 89 height 31
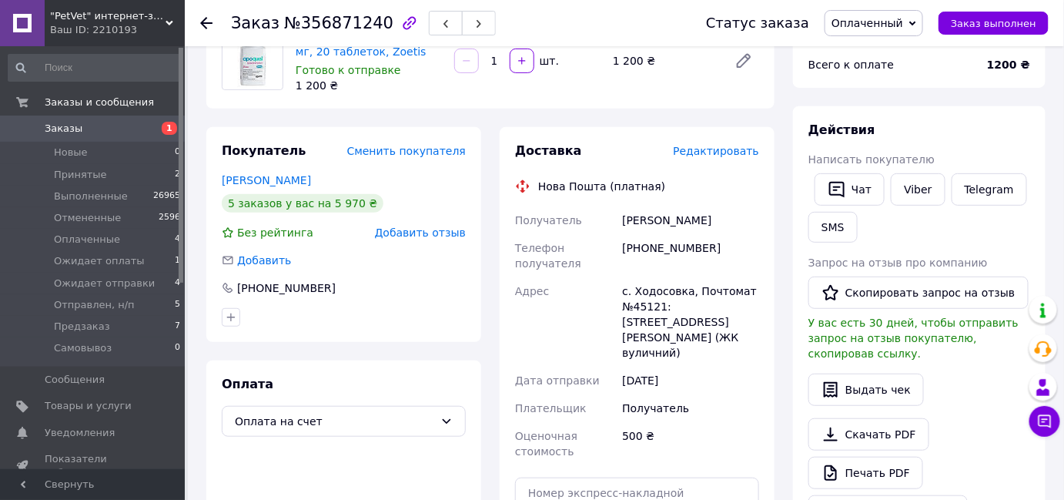
click at [209, 18] on icon at bounding box center [206, 23] width 12 height 12
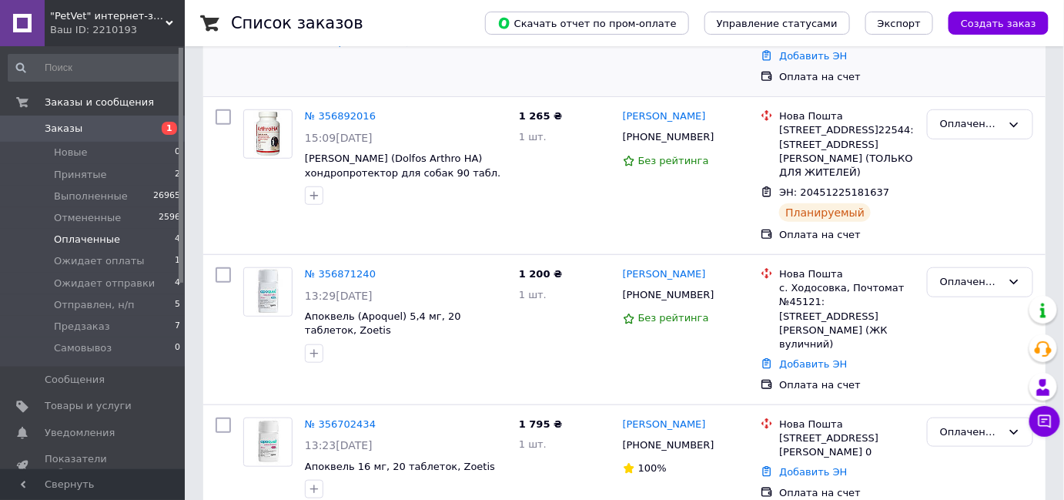
scroll to position [290, 0]
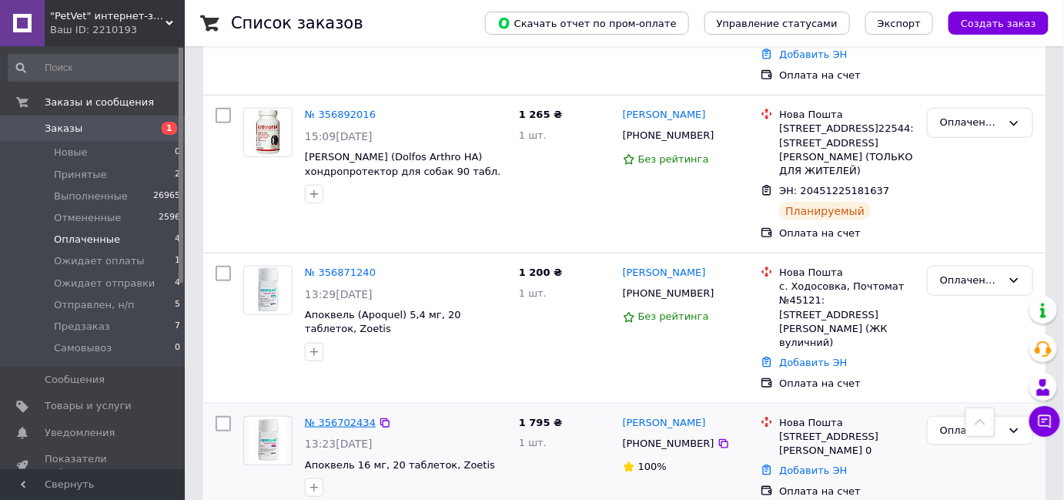
click at [340, 417] on link "№ 356702434" at bounding box center [340, 423] width 71 height 12
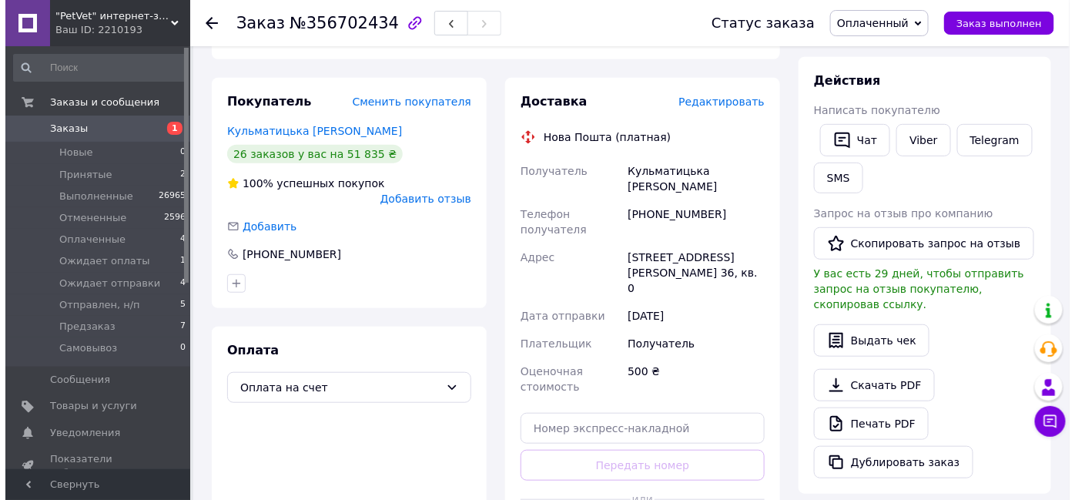
scroll to position [149, 0]
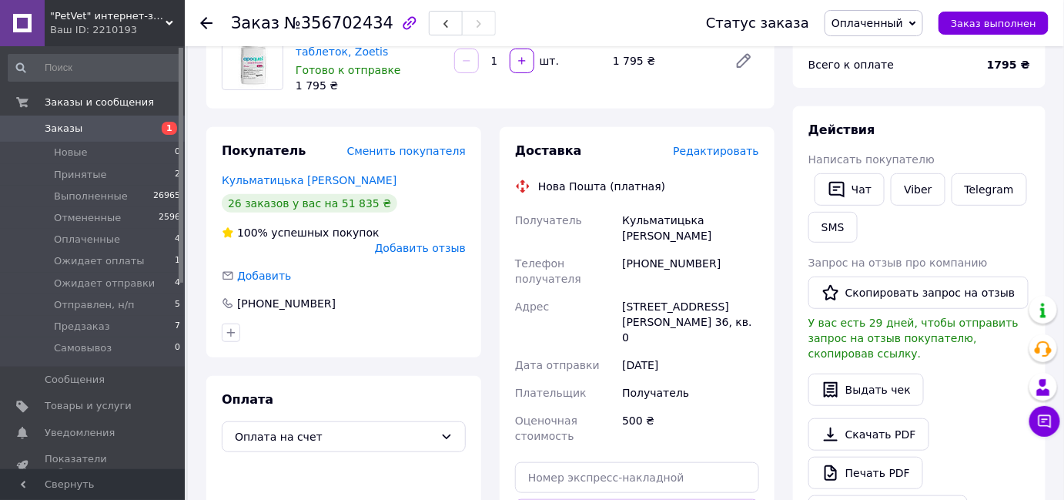
click at [721, 150] on span "Редактировать" at bounding box center [716, 151] width 86 height 12
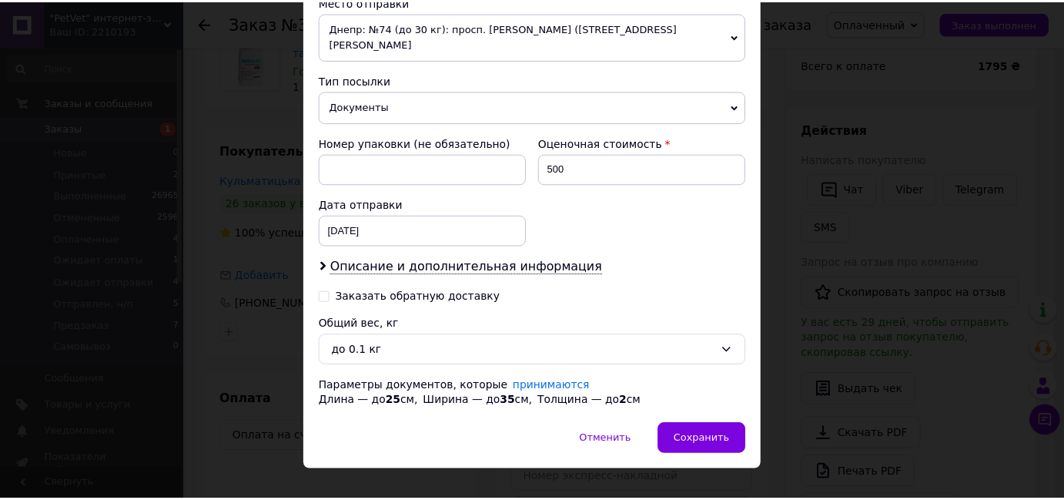
scroll to position [622, 0]
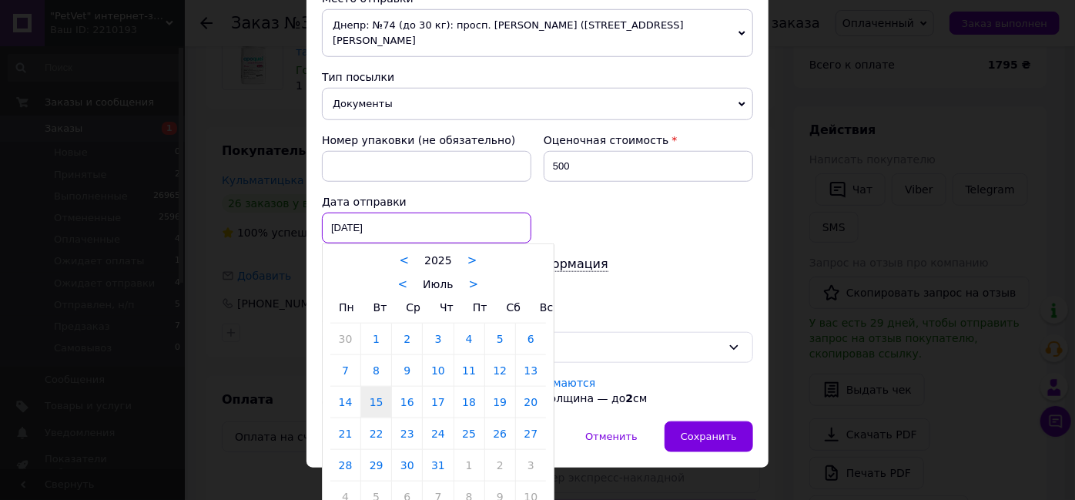
click at [402, 213] on div "[DATE] < 2025 > < Июль > Пн Вт Ср Чт Пт Сб Вс 30 1 2 3 4 5 6 7 8 9 10 11 12 13 …" at bounding box center [426, 228] width 209 height 31
click at [469, 277] on link ">" at bounding box center [474, 284] width 10 height 14
click at [380, 387] on link "12" at bounding box center [376, 402] width 30 height 31
type input "[DATE]"
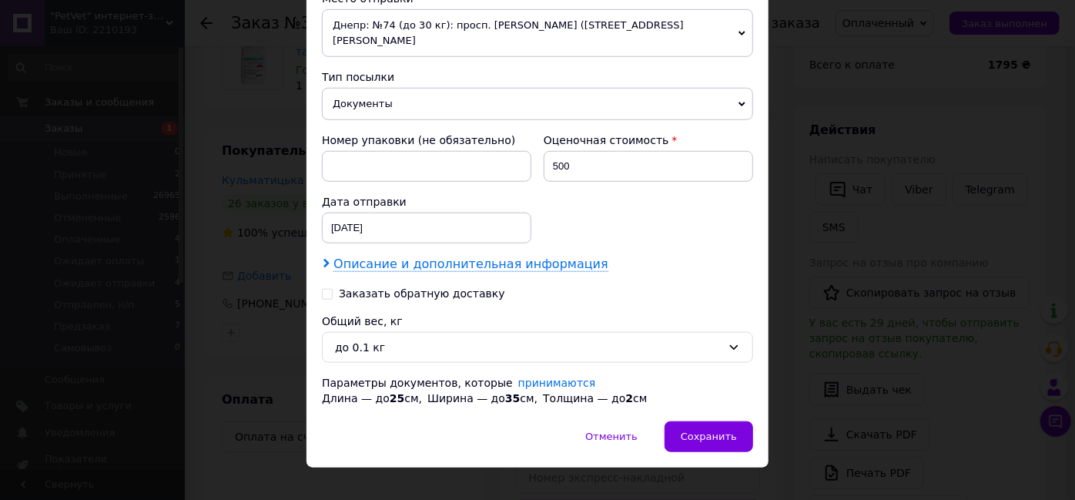
click at [398, 256] on span "Описание и дополнительная информация" at bounding box center [470, 263] width 275 height 15
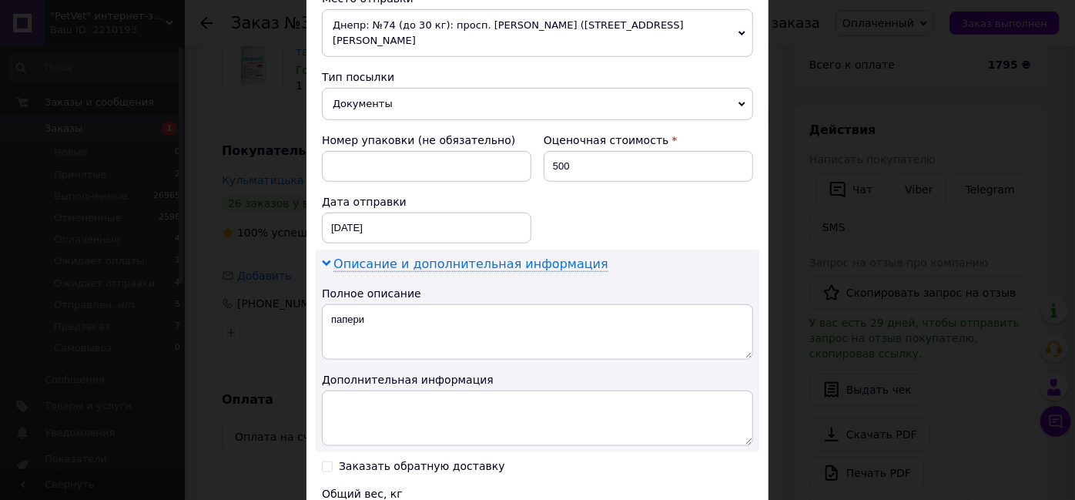
click at [483, 256] on span "Описание и дополнительная информация" at bounding box center [470, 263] width 275 height 15
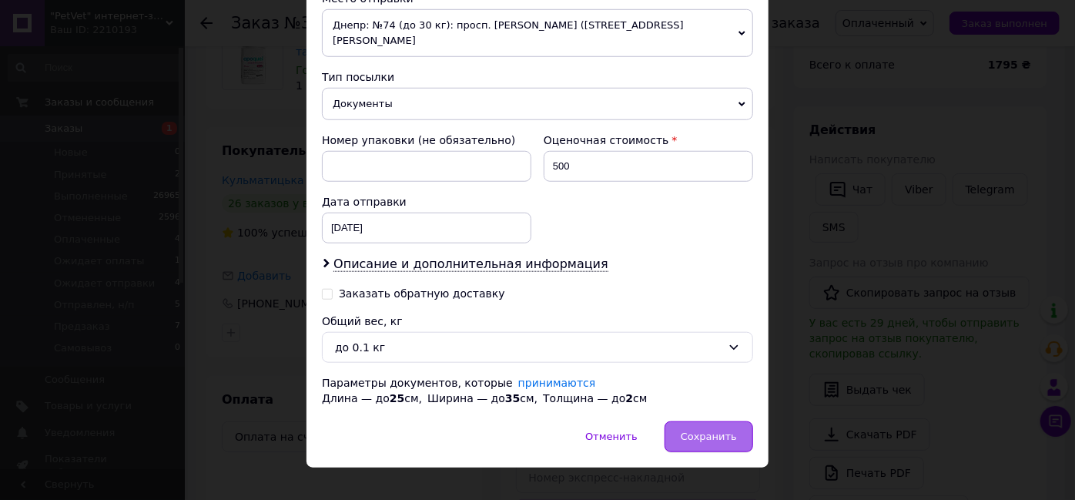
click at [683, 421] on div "Сохранить" at bounding box center [709, 436] width 89 height 31
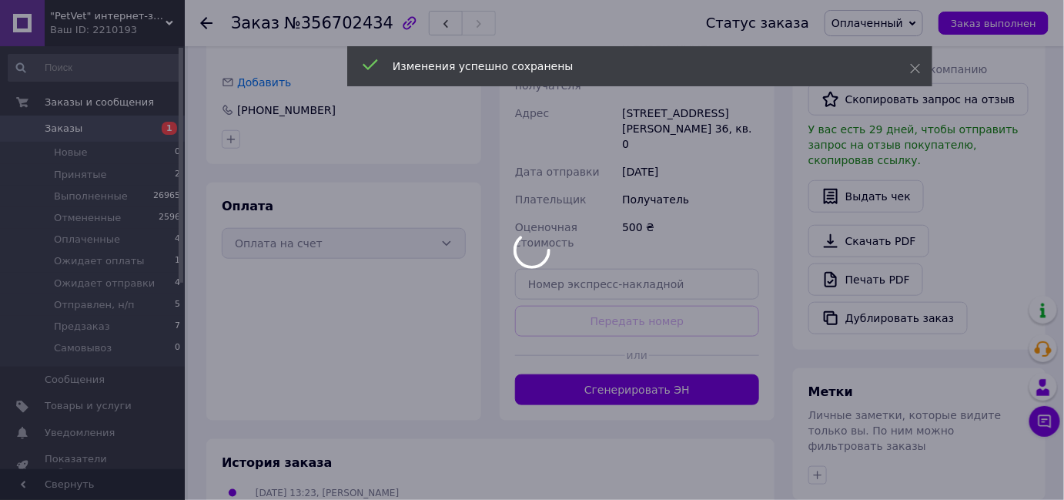
scroll to position [359, 0]
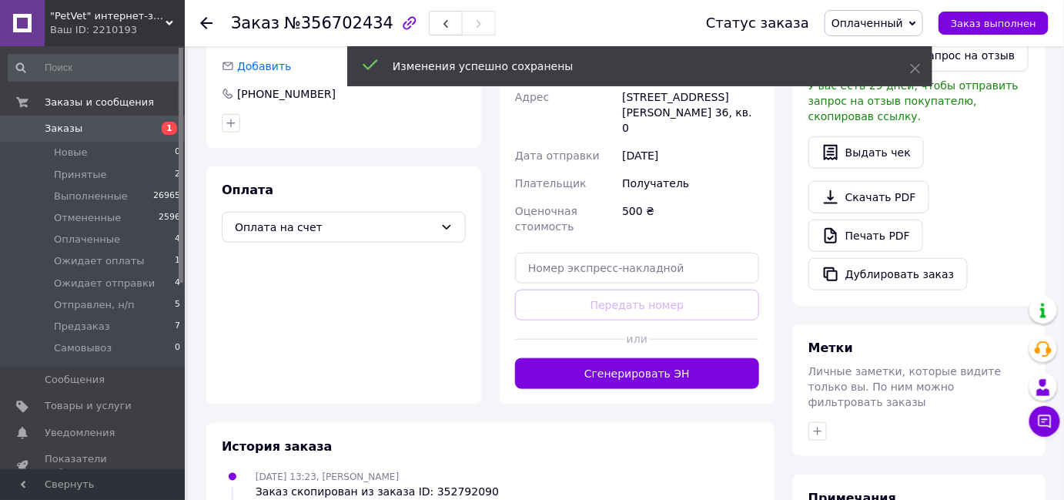
click at [664, 358] on button "Сгенерировать ЭН" at bounding box center [637, 373] width 244 height 31
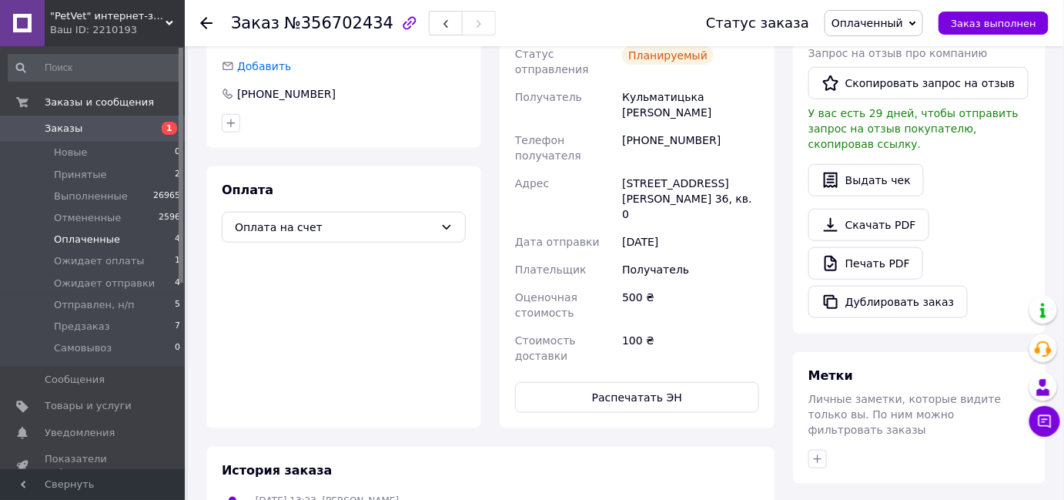
click at [99, 240] on span "Оплаченные" at bounding box center [87, 240] width 66 height 14
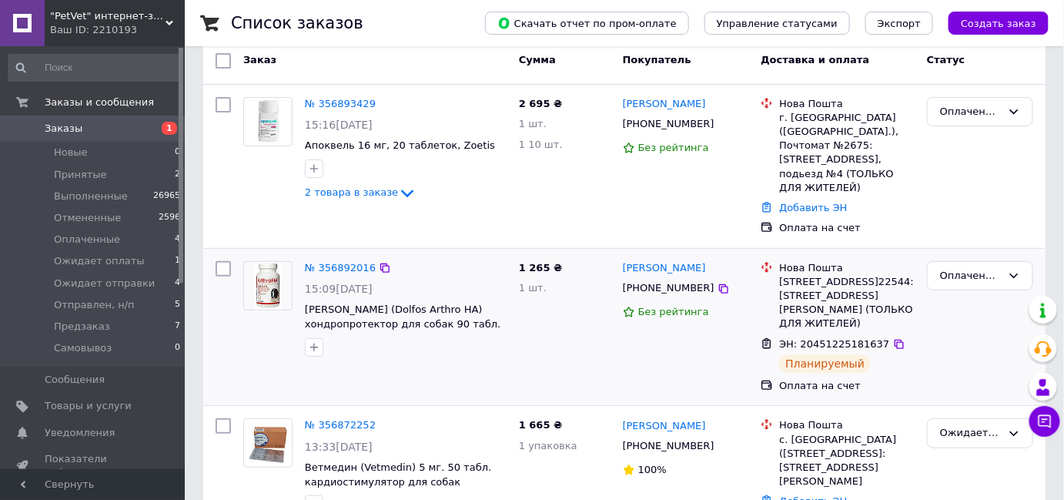
scroll to position [209, 0]
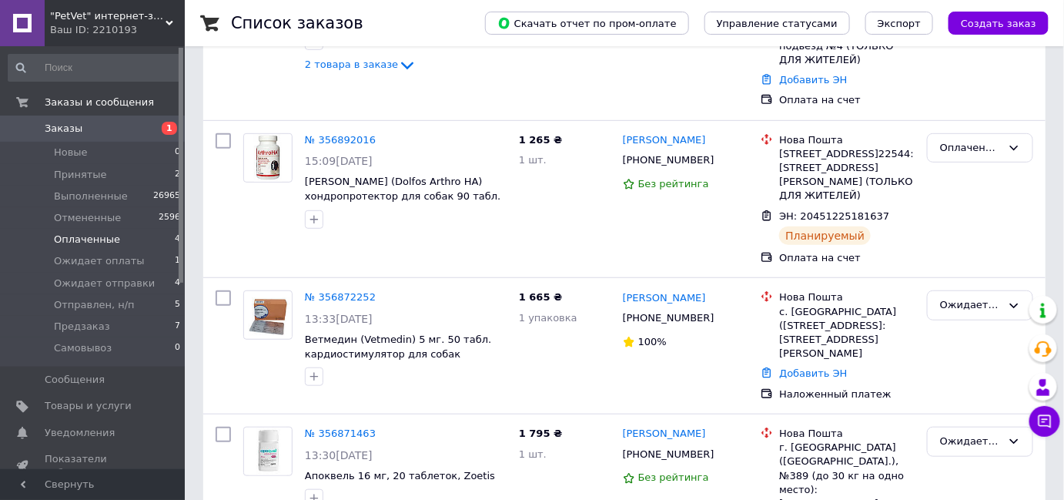
click at [99, 240] on span "Оплаченные" at bounding box center [87, 240] width 66 height 14
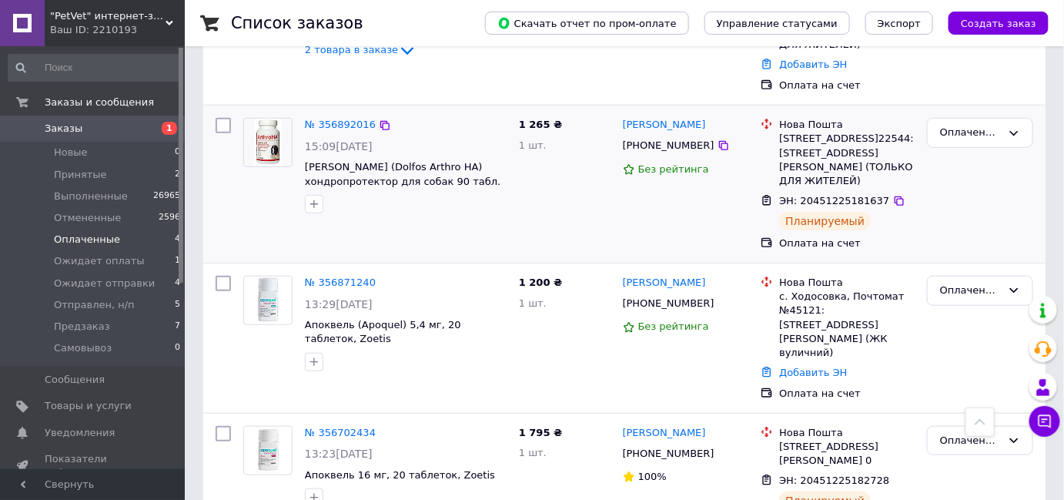
scroll to position [310, 0]
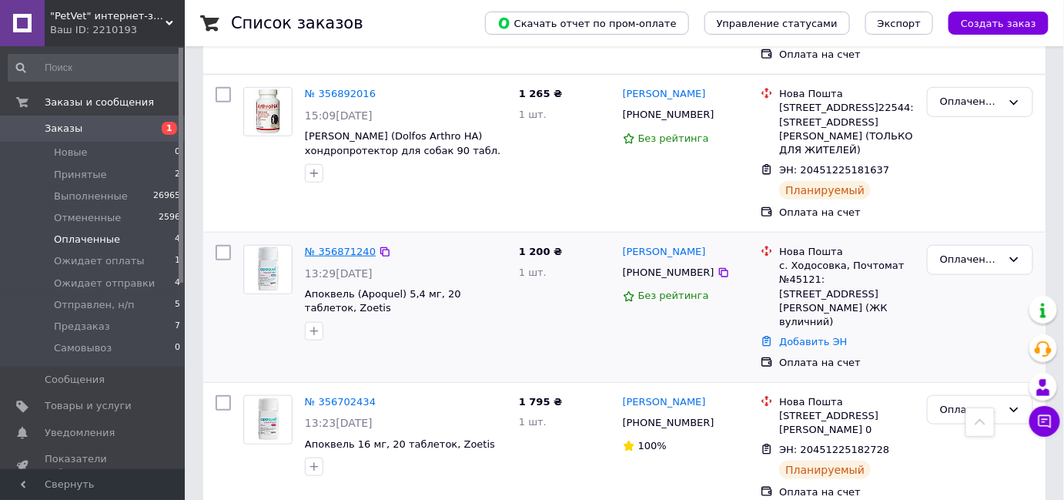
click at [343, 246] on link "№ 356871240" at bounding box center [340, 252] width 71 height 12
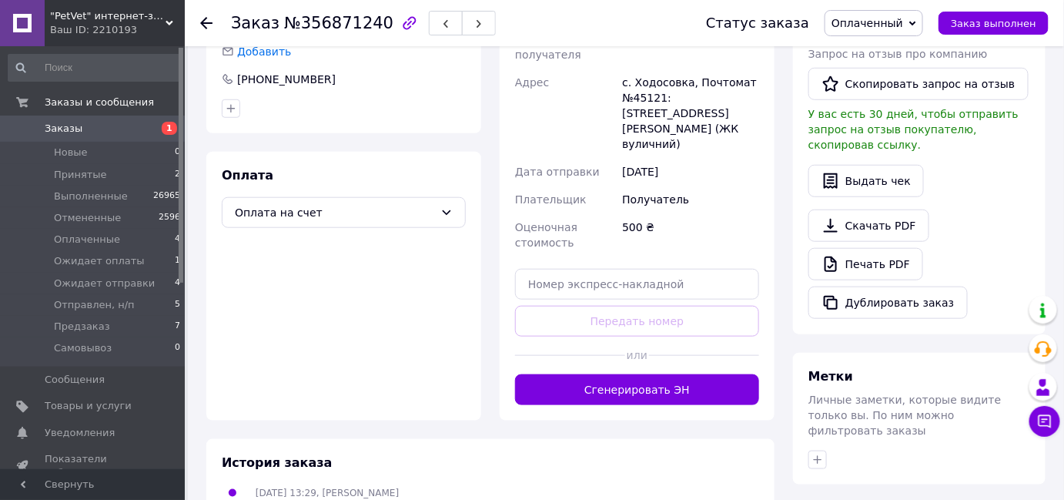
scroll to position [380, 0]
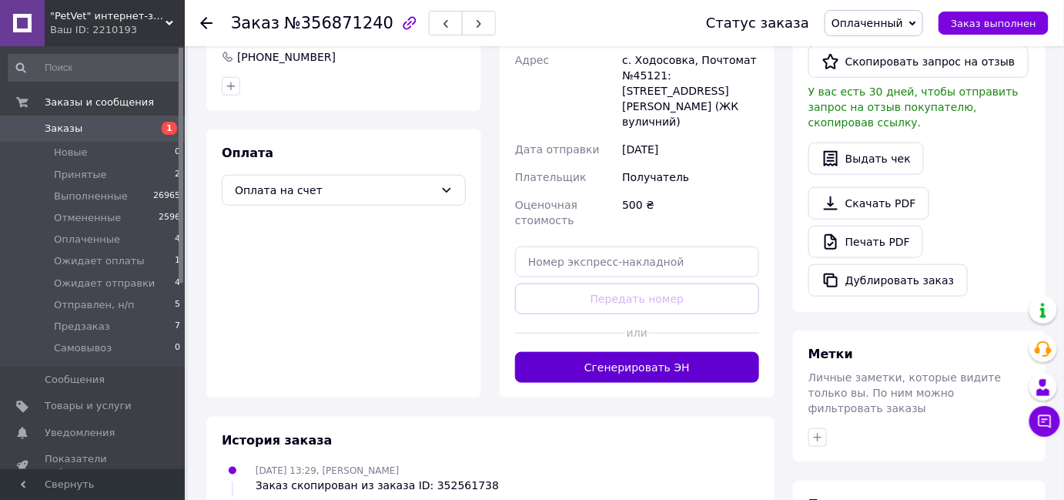
click at [679, 352] on button "Сгенерировать ЭН" at bounding box center [637, 367] width 244 height 31
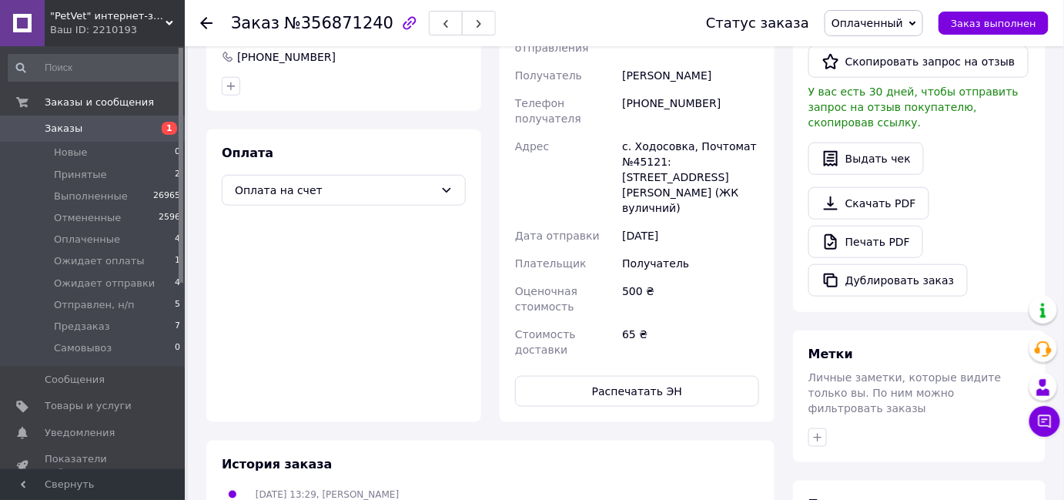
click at [206, 23] on icon at bounding box center [206, 23] width 12 height 12
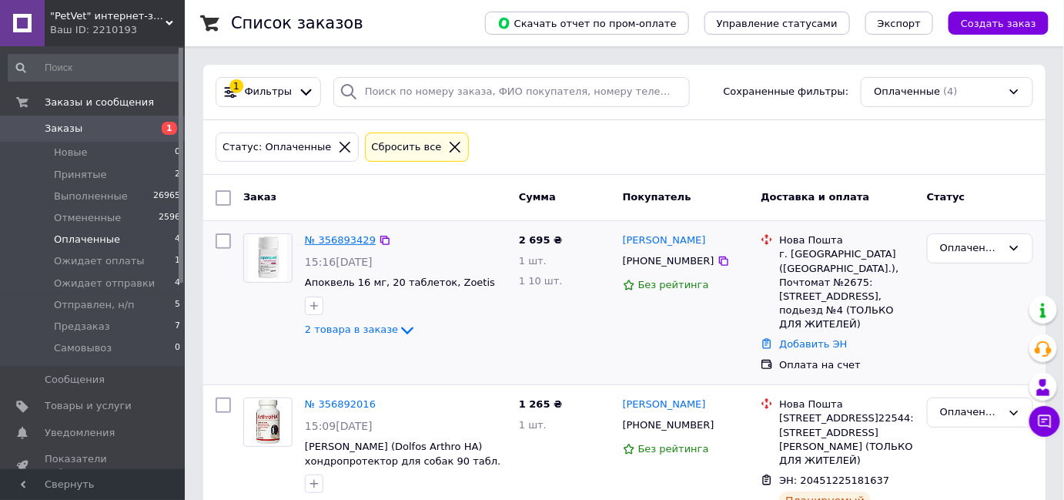
click at [361, 236] on link "№ 356893429" at bounding box center [340, 240] width 71 height 12
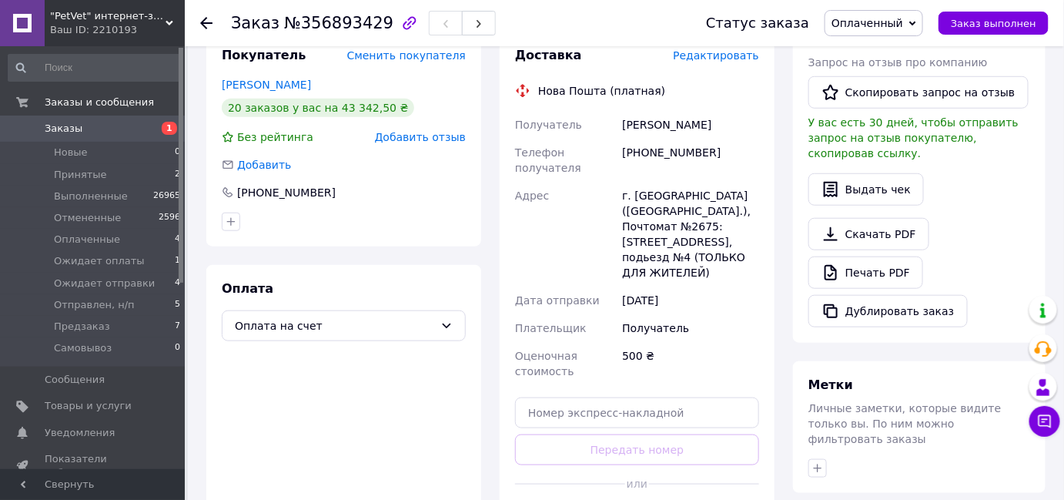
scroll to position [420, 0]
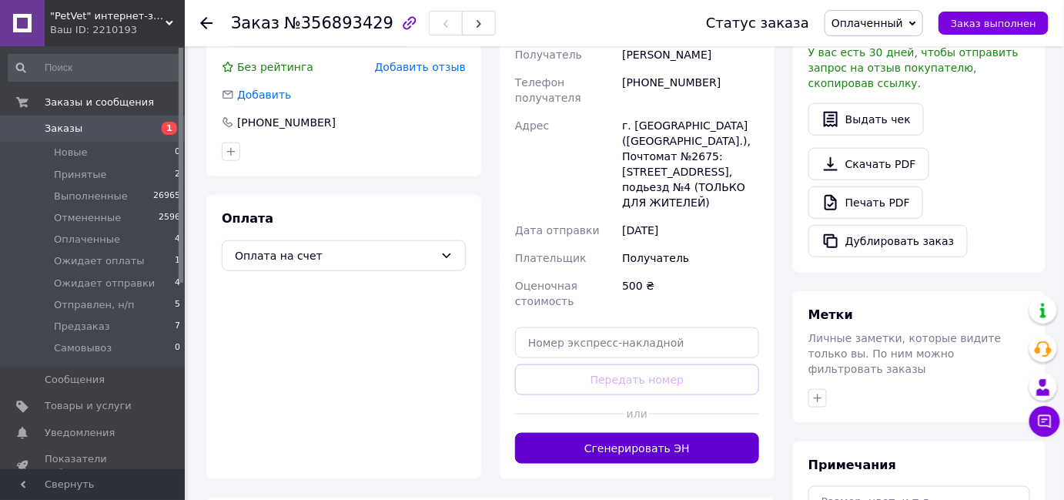
click at [633, 433] on button "Сгенерировать ЭН" at bounding box center [637, 448] width 244 height 31
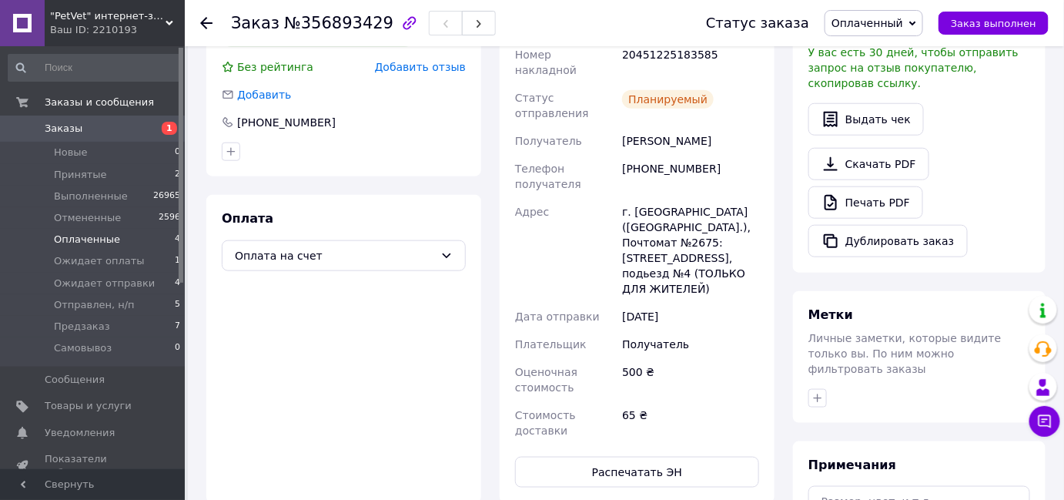
click at [113, 241] on li "Оплаченные 4" at bounding box center [94, 240] width 189 height 22
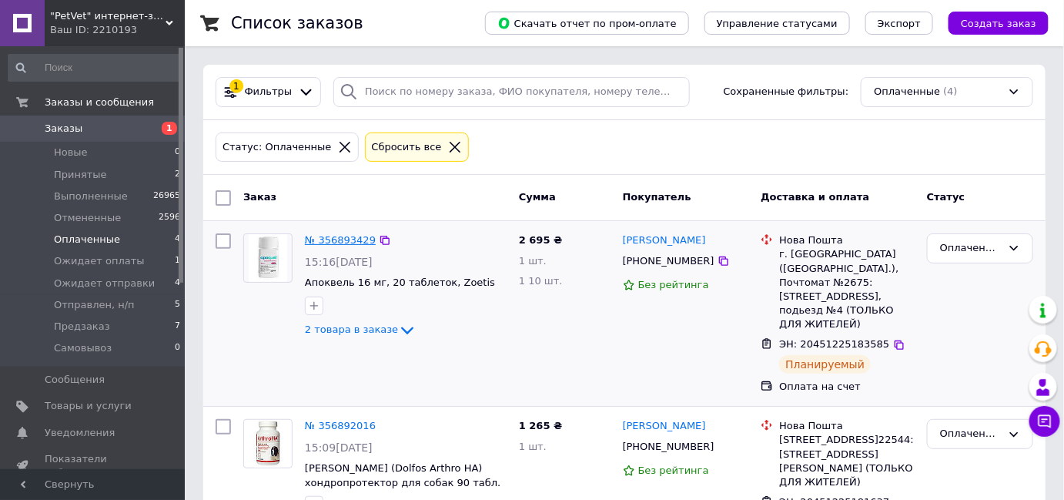
click at [350, 241] on link "№ 356893429" at bounding box center [340, 240] width 71 height 12
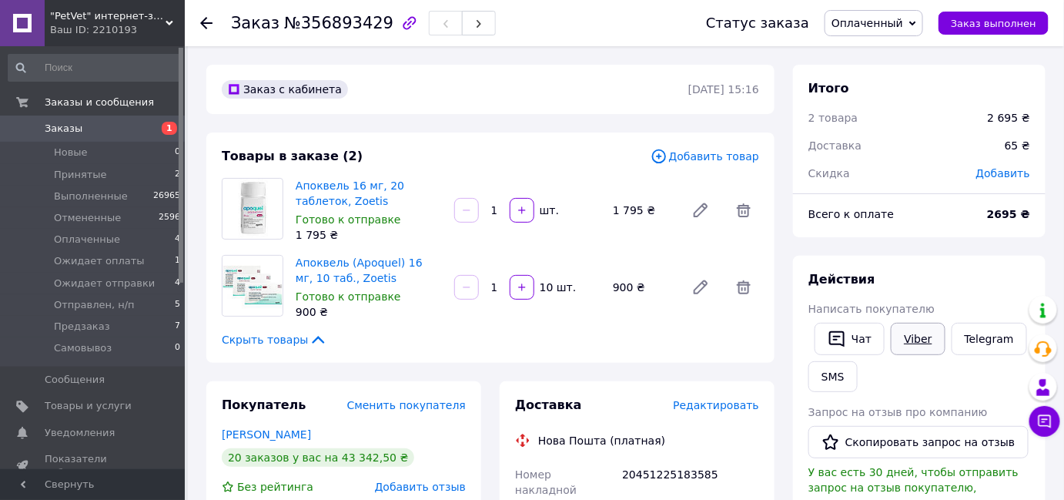
click at [922, 338] on link "Viber" at bounding box center [918, 339] width 54 height 32
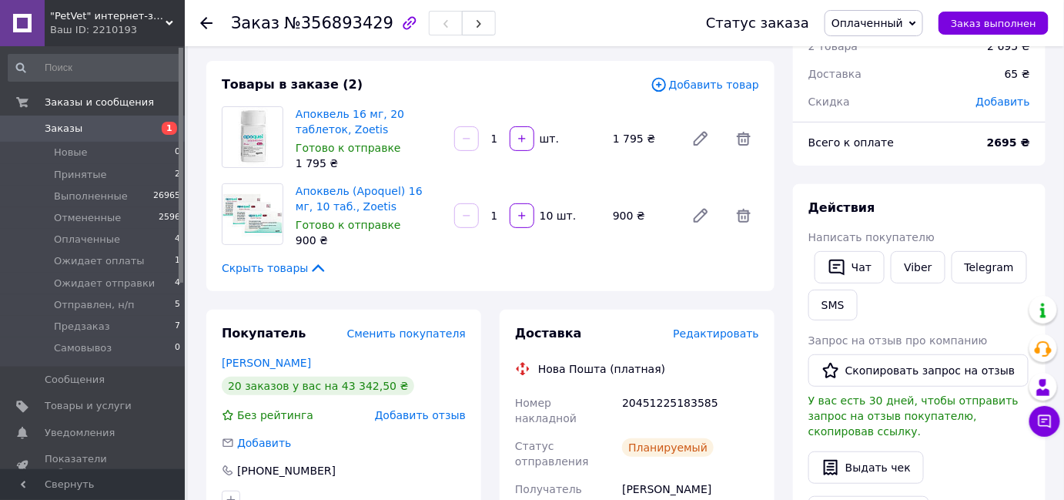
scroll to position [139, 0]
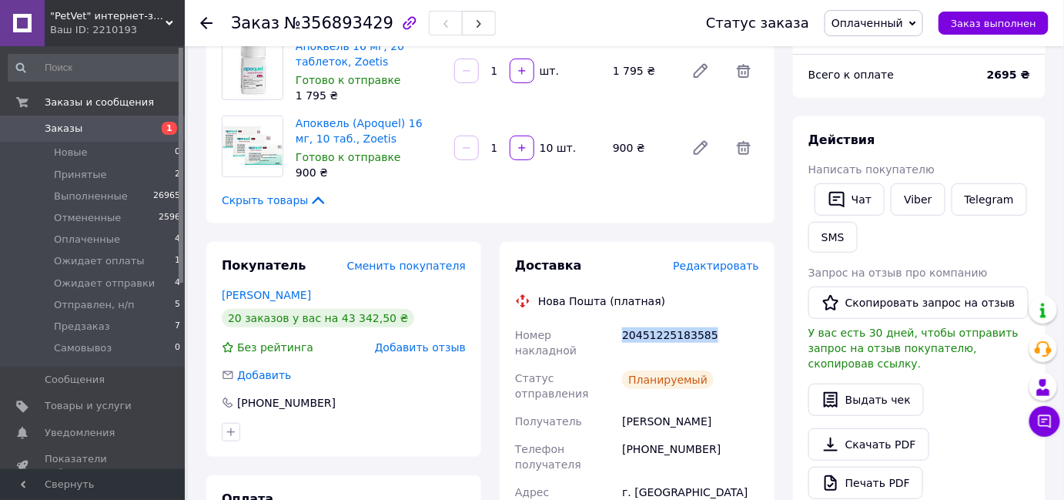
drag, startPoint x: 624, startPoint y: 332, endPoint x: 704, endPoint y: 330, distance: 80.1
click at [704, 330] on div "20451225183585" at bounding box center [690, 342] width 143 height 43
copy div "20451225183585"
click at [206, 22] on use at bounding box center [206, 23] width 12 height 12
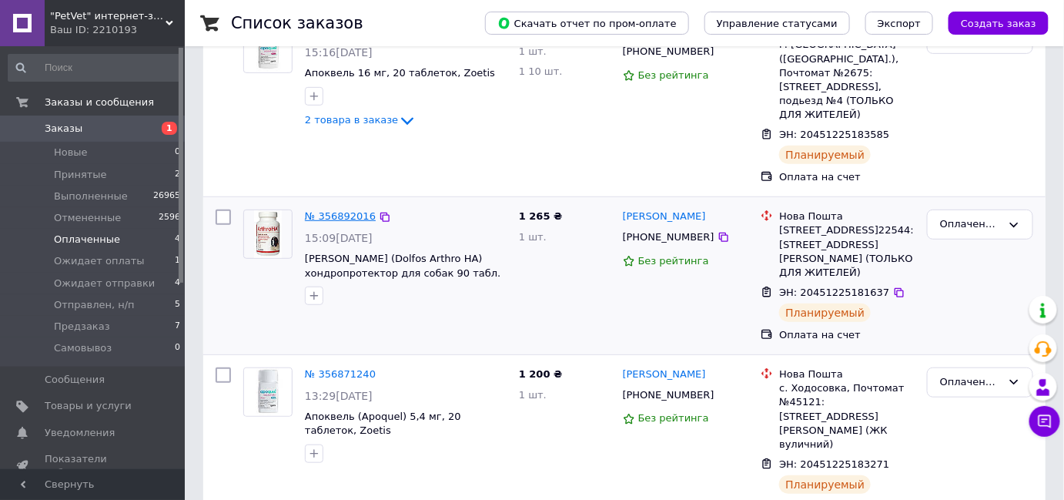
click at [330, 210] on link "№ 356892016" at bounding box center [340, 216] width 71 height 12
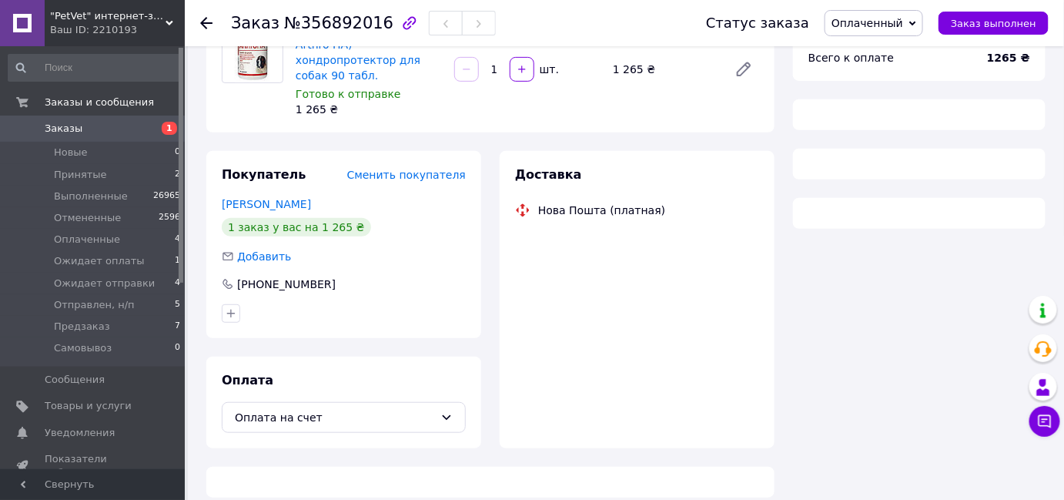
scroll to position [209, 0]
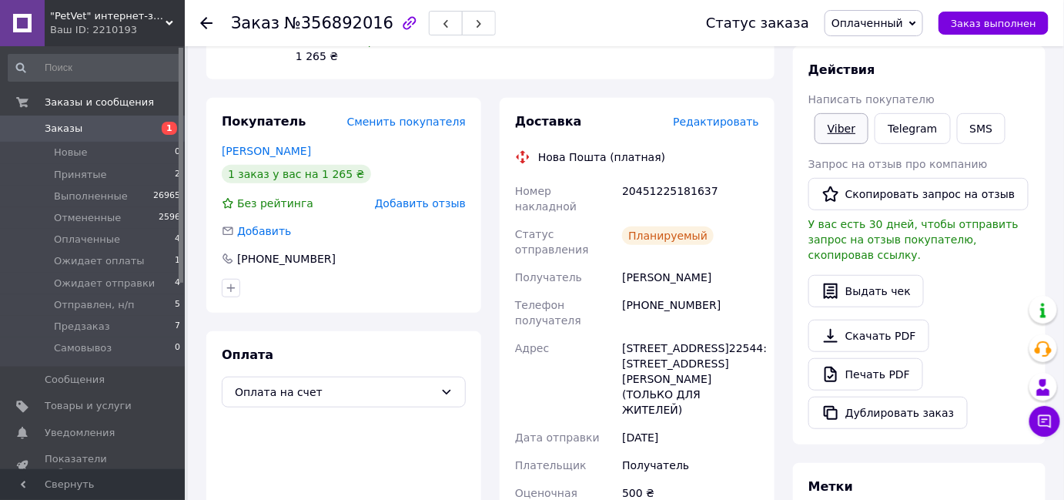
click at [848, 126] on link "Viber" at bounding box center [842, 128] width 54 height 31
click at [206, 19] on icon at bounding box center [206, 23] width 12 height 12
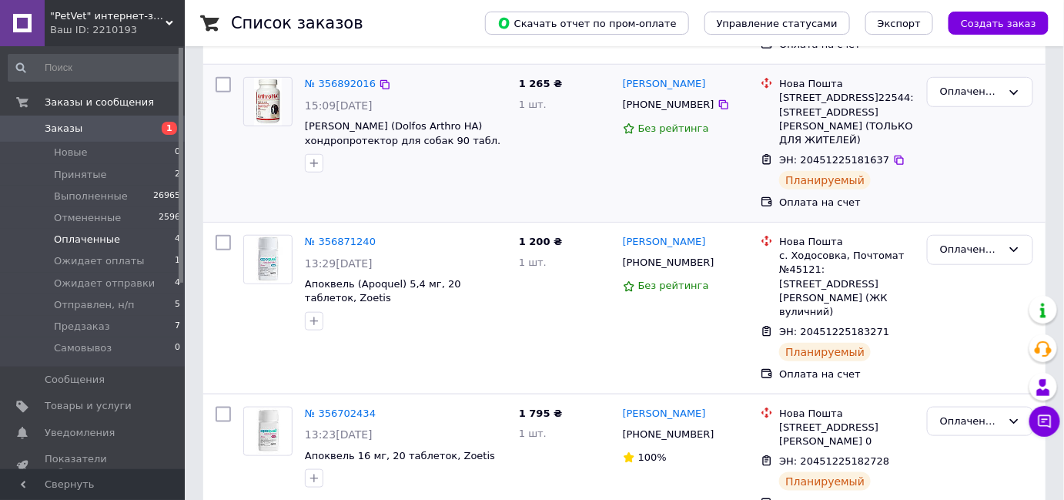
scroll to position [350, 0]
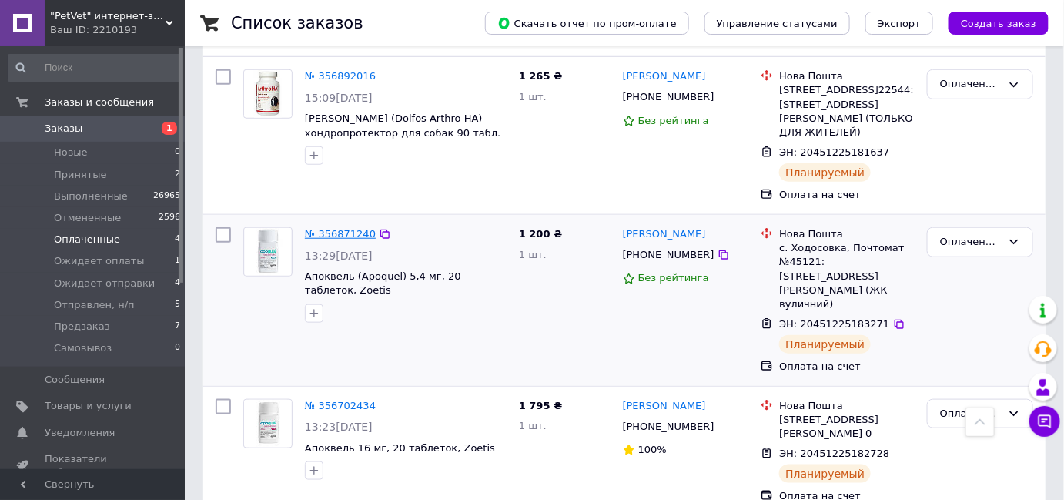
click at [342, 228] on link "№ 356871240" at bounding box center [340, 234] width 71 height 12
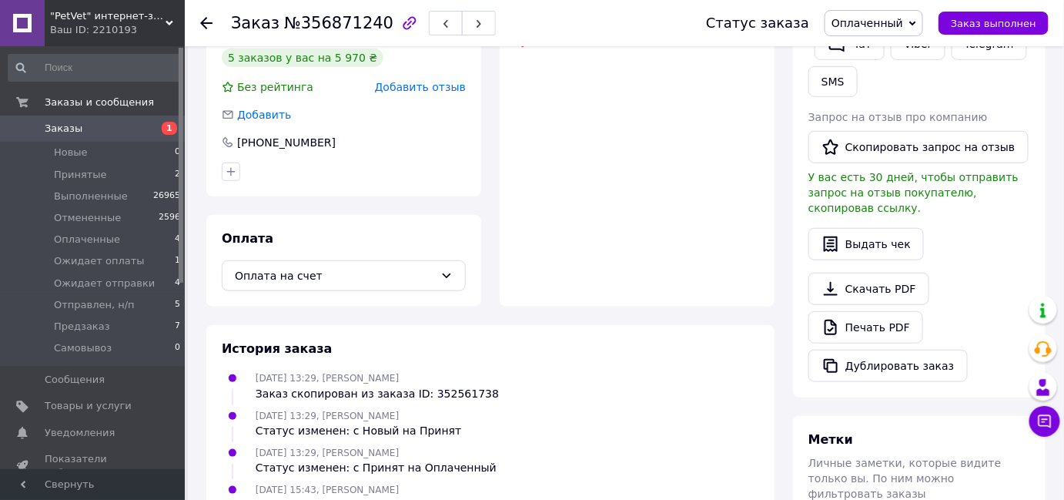
scroll to position [209, 0]
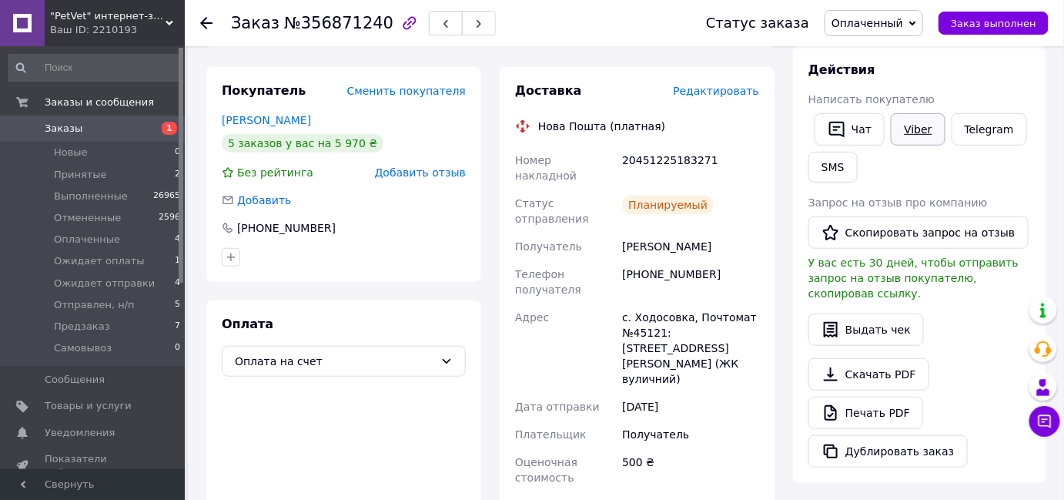
click at [913, 129] on link "Viber" at bounding box center [918, 129] width 54 height 32
click at [203, 18] on icon at bounding box center [206, 23] width 12 height 12
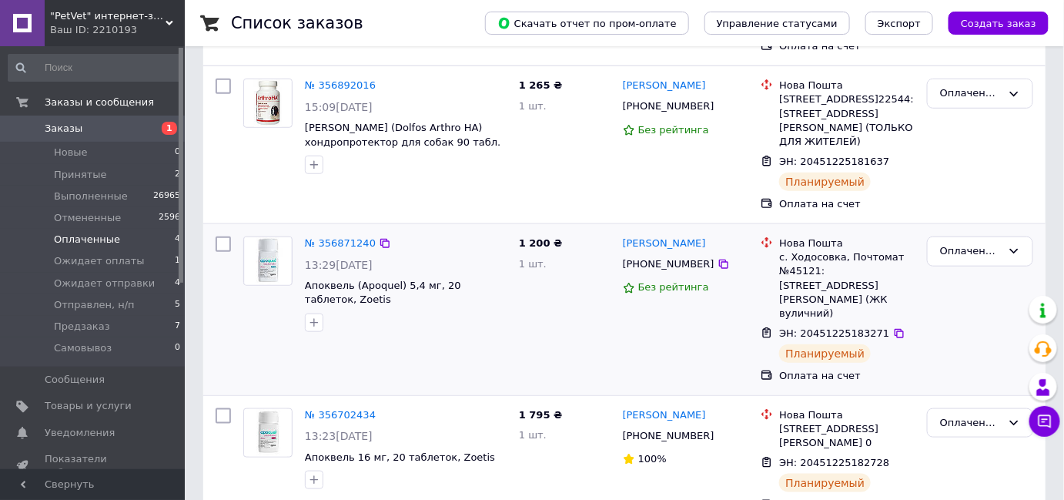
scroll to position [354, 0]
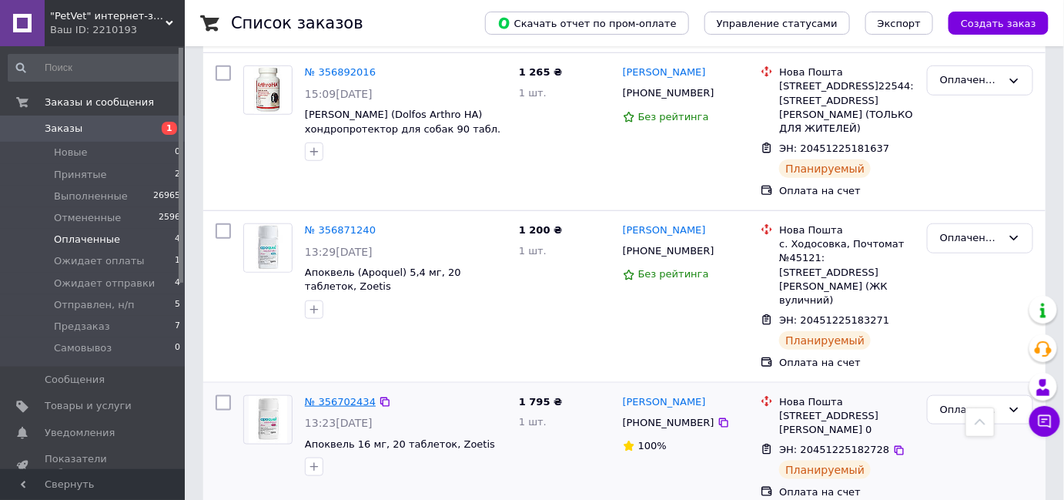
click at [334, 396] on link "№ 356702434" at bounding box center [340, 402] width 71 height 12
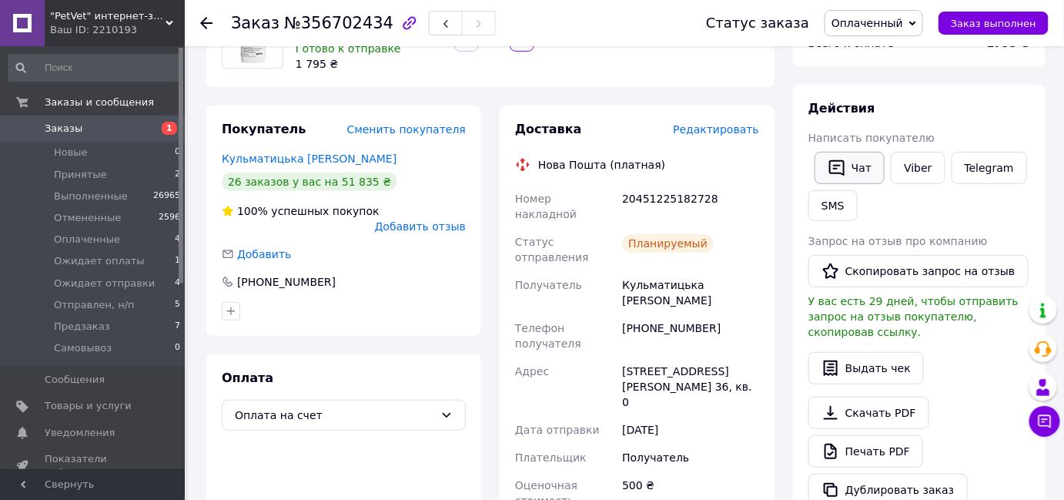
scroll to position [143, 0]
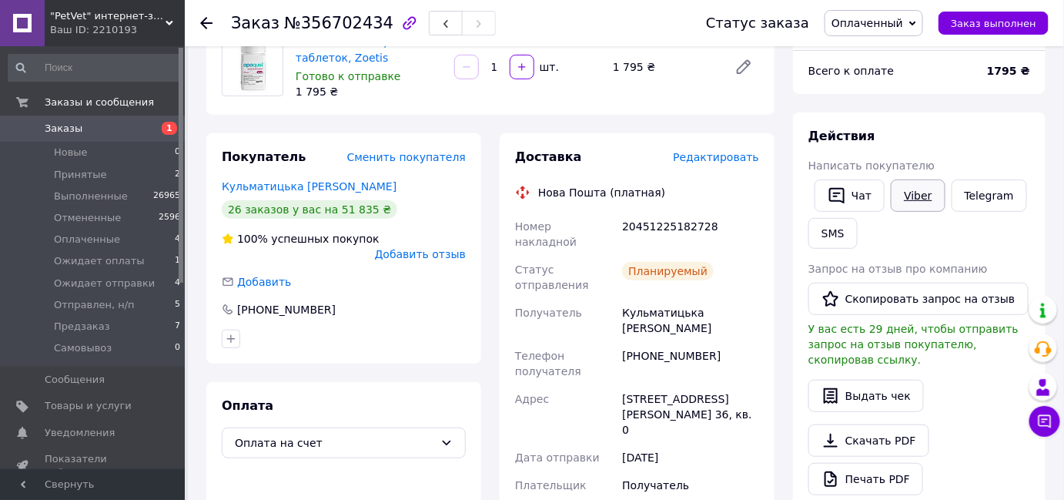
click at [913, 190] on link "Viber" at bounding box center [918, 195] width 54 height 32
click at [123, 263] on span "Ожидает оплаты" at bounding box center [99, 261] width 91 height 14
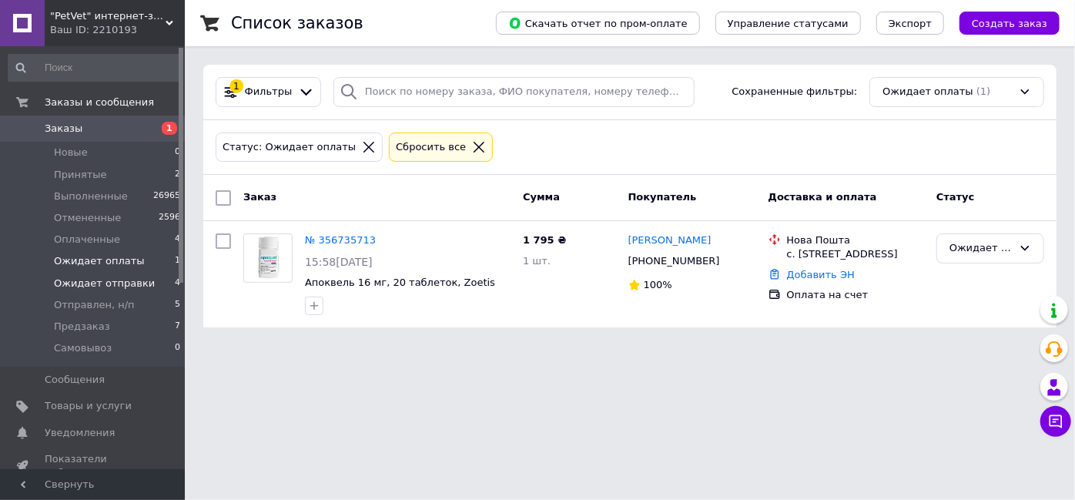
click at [120, 279] on span "Ожидает отправки" at bounding box center [104, 283] width 101 height 14
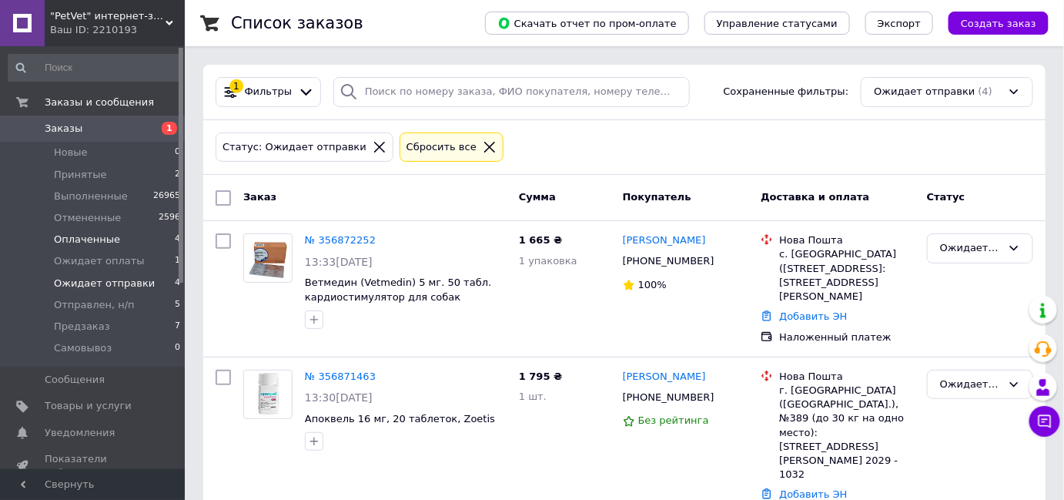
click at [68, 242] on span "Оплаченные" at bounding box center [87, 240] width 66 height 14
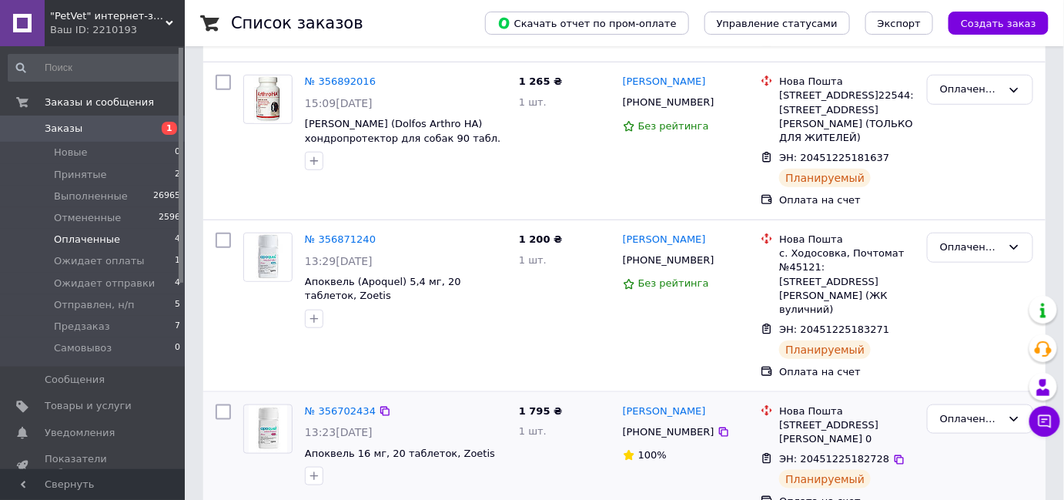
scroll to position [354, 0]
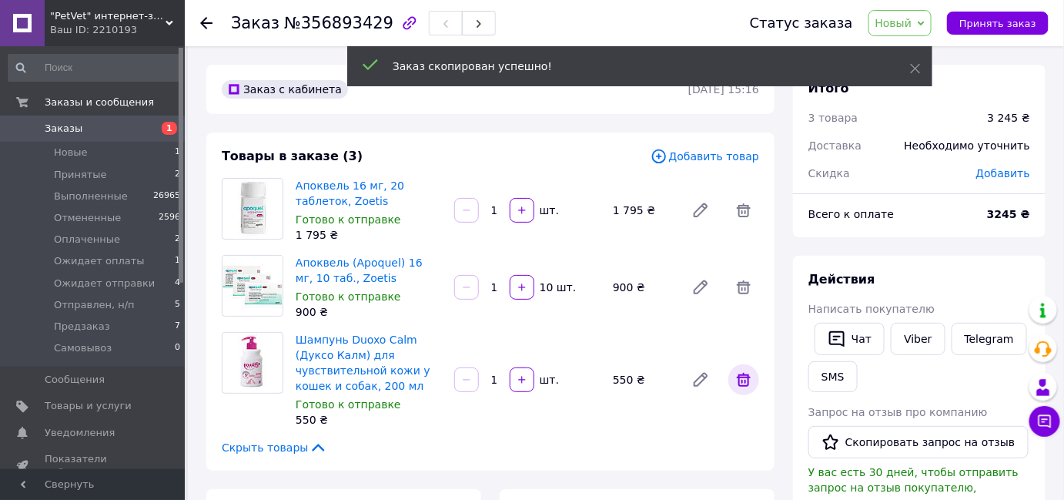
click at [749, 377] on icon at bounding box center [744, 380] width 14 height 14
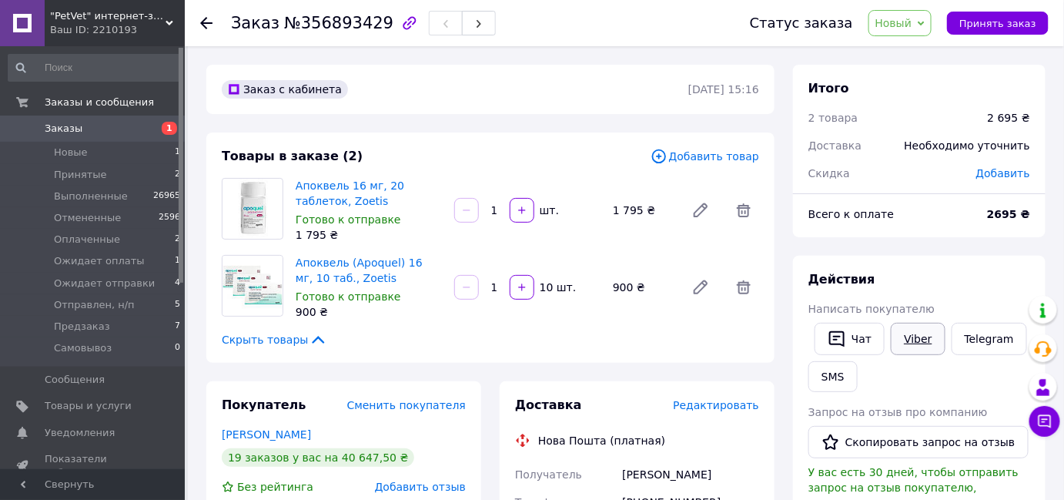
click at [927, 333] on link "Viber" at bounding box center [918, 339] width 54 height 32
click at [896, 340] on link "Viber" at bounding box center [918, 339] width 54 height 32
click at [1004, 15] on button "Принять заказ" at bounding box center [998, 23] width 102 height 23
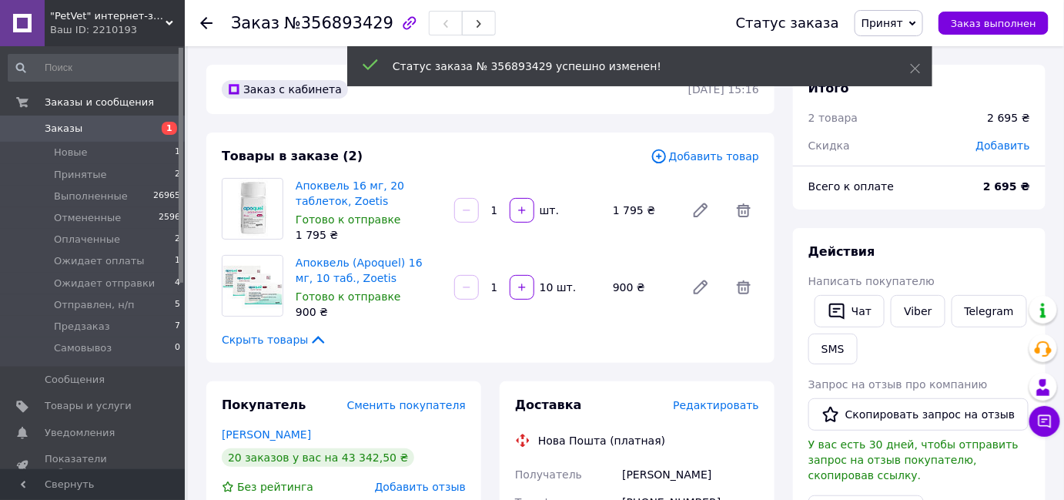
click at [903, 24] on span "Принят" at bounding box center [883, 23] width 42 height 12
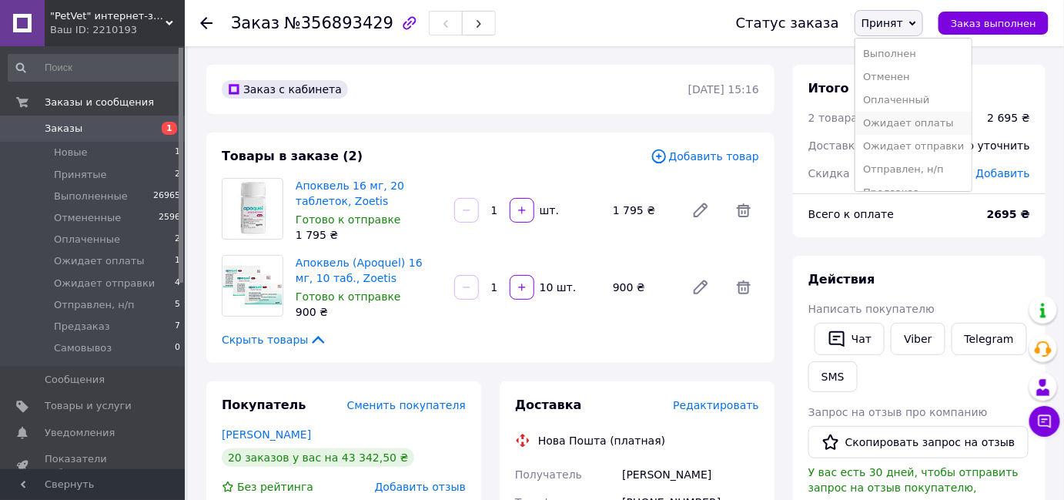
click at [927, 126] on li "Ожидает оплаты" at bounding box center [914, 123] width 116 height 23
